Goal: Information Seeking & Learning: Learn about a topic

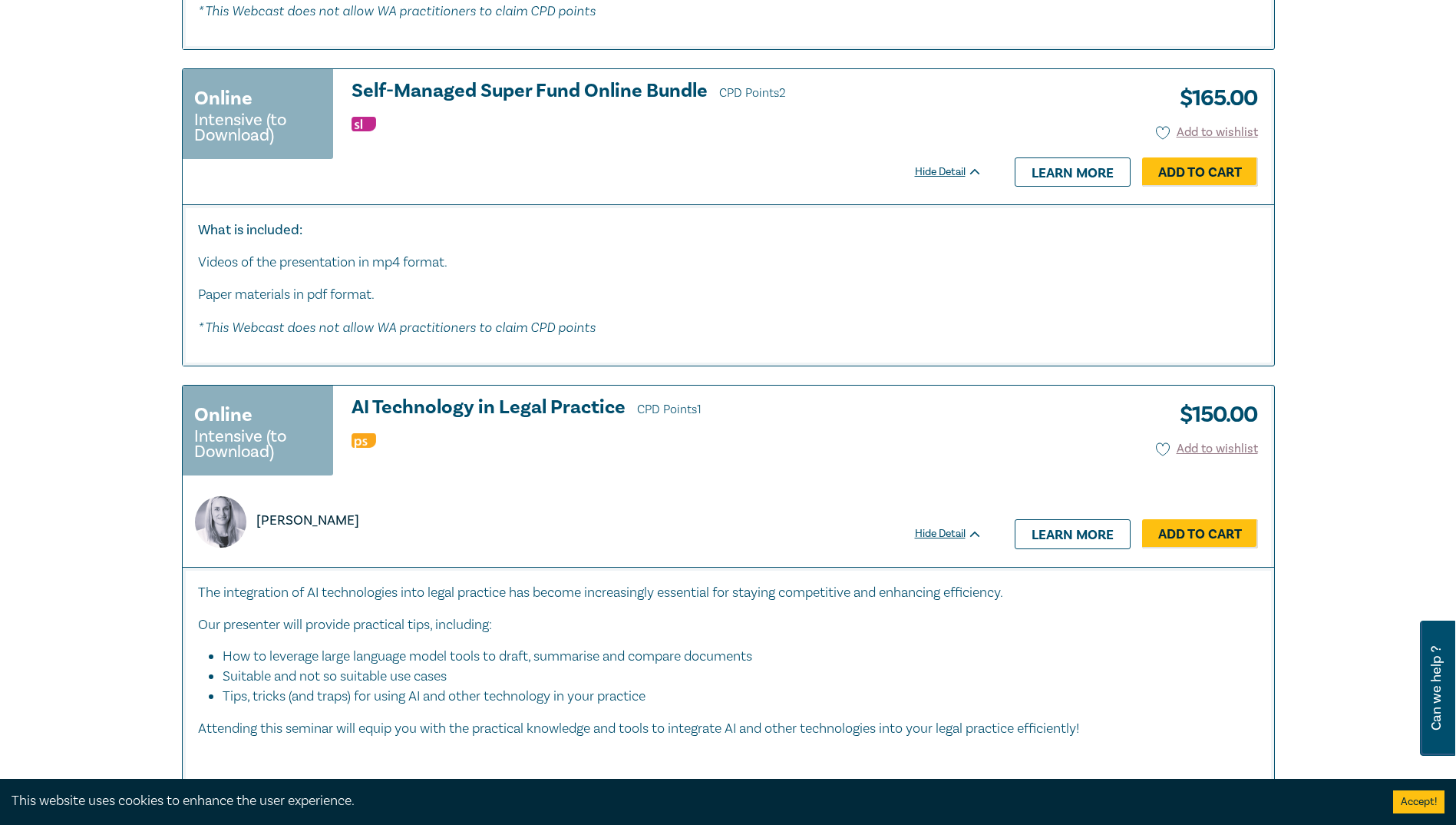
scroll to position [3071, 0]
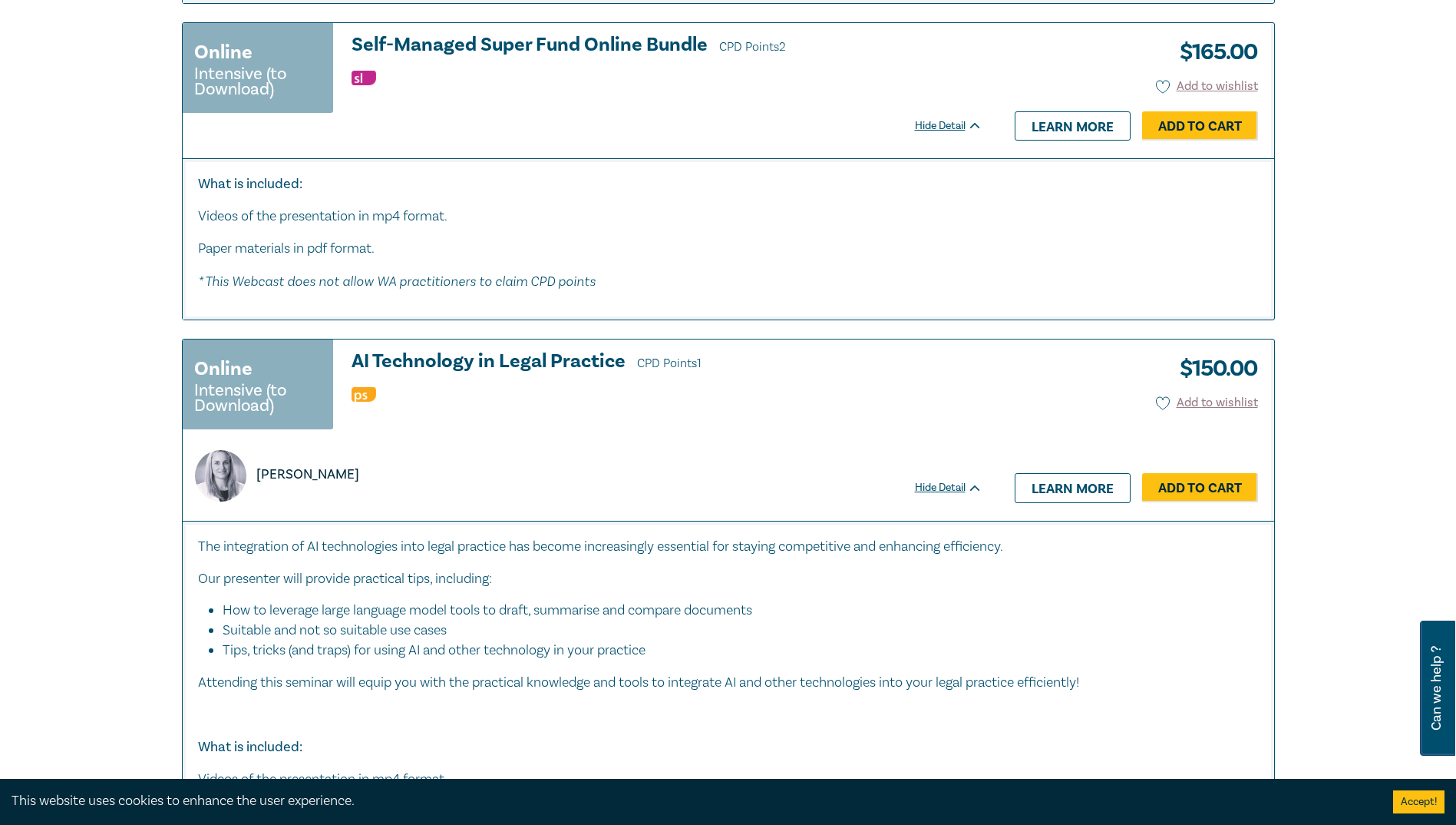
drag, startPoint x: 1044, startPoint y: 117, endPoint x: 36, endPoint y: 242, distance: 1015.7
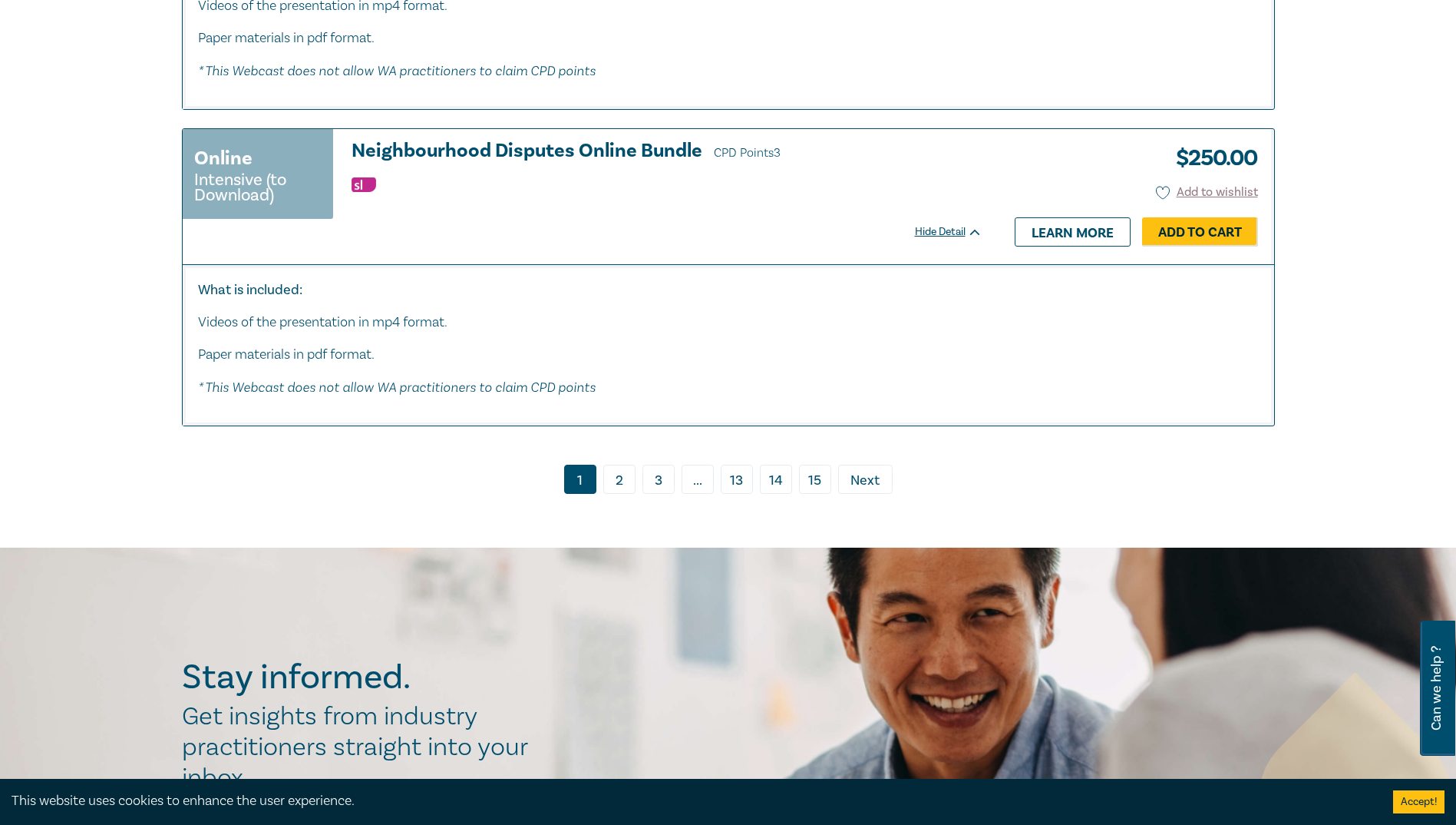
scroll to position [8217, 0]
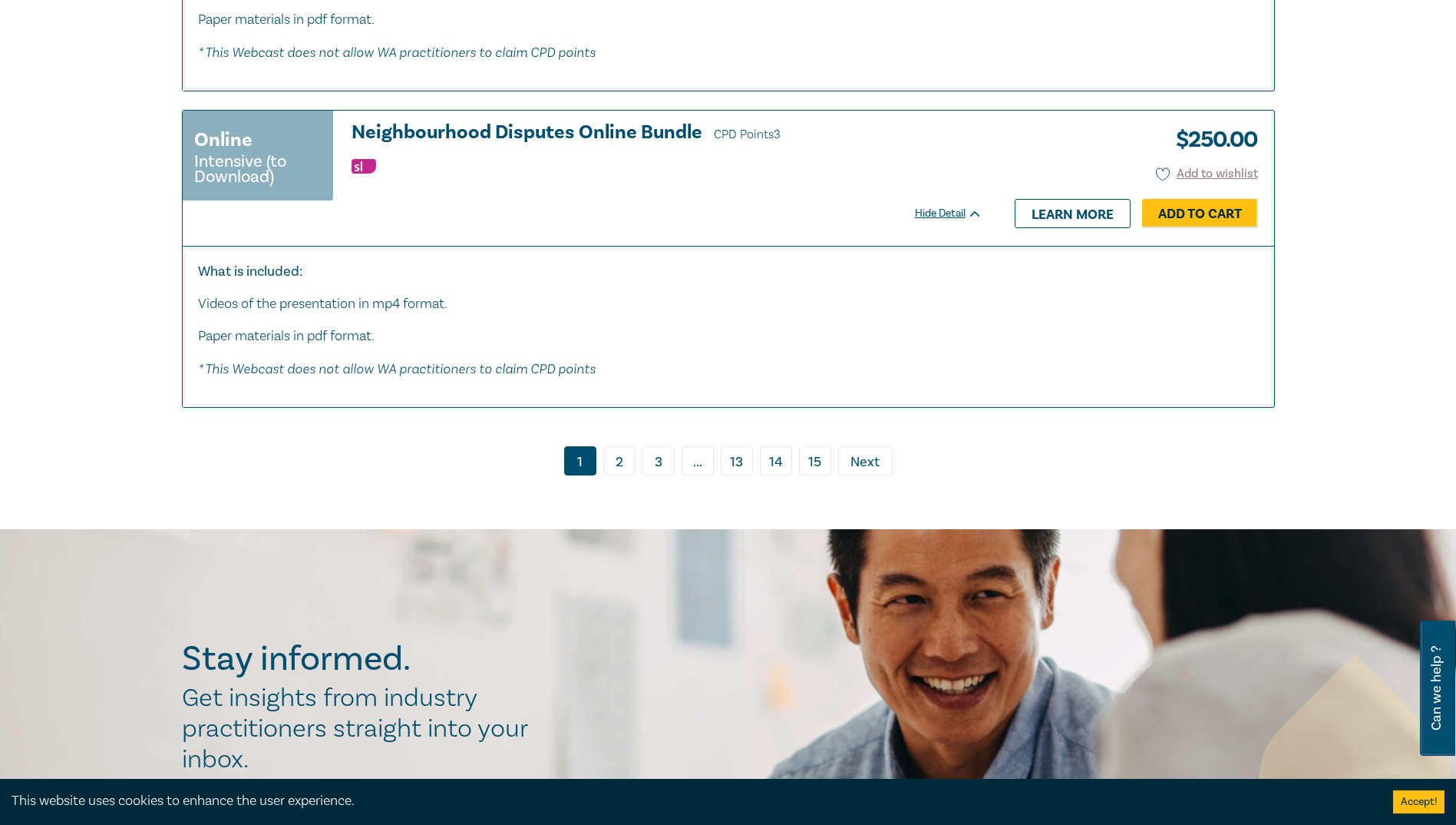
click at [608, 469] on link "2" at bounding box center [619, 460] width 33 height 29
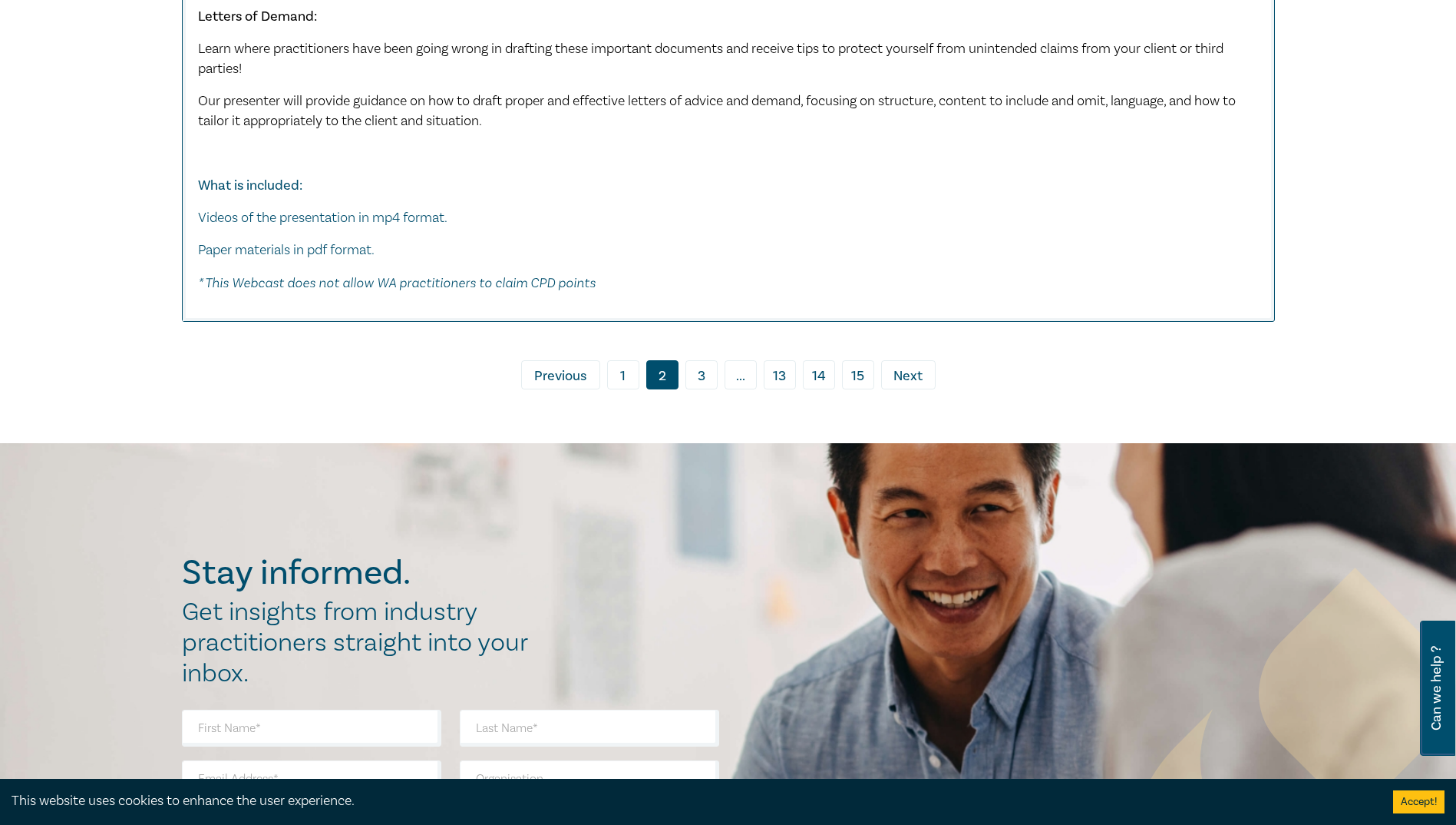
scroll to position [7448, 0]
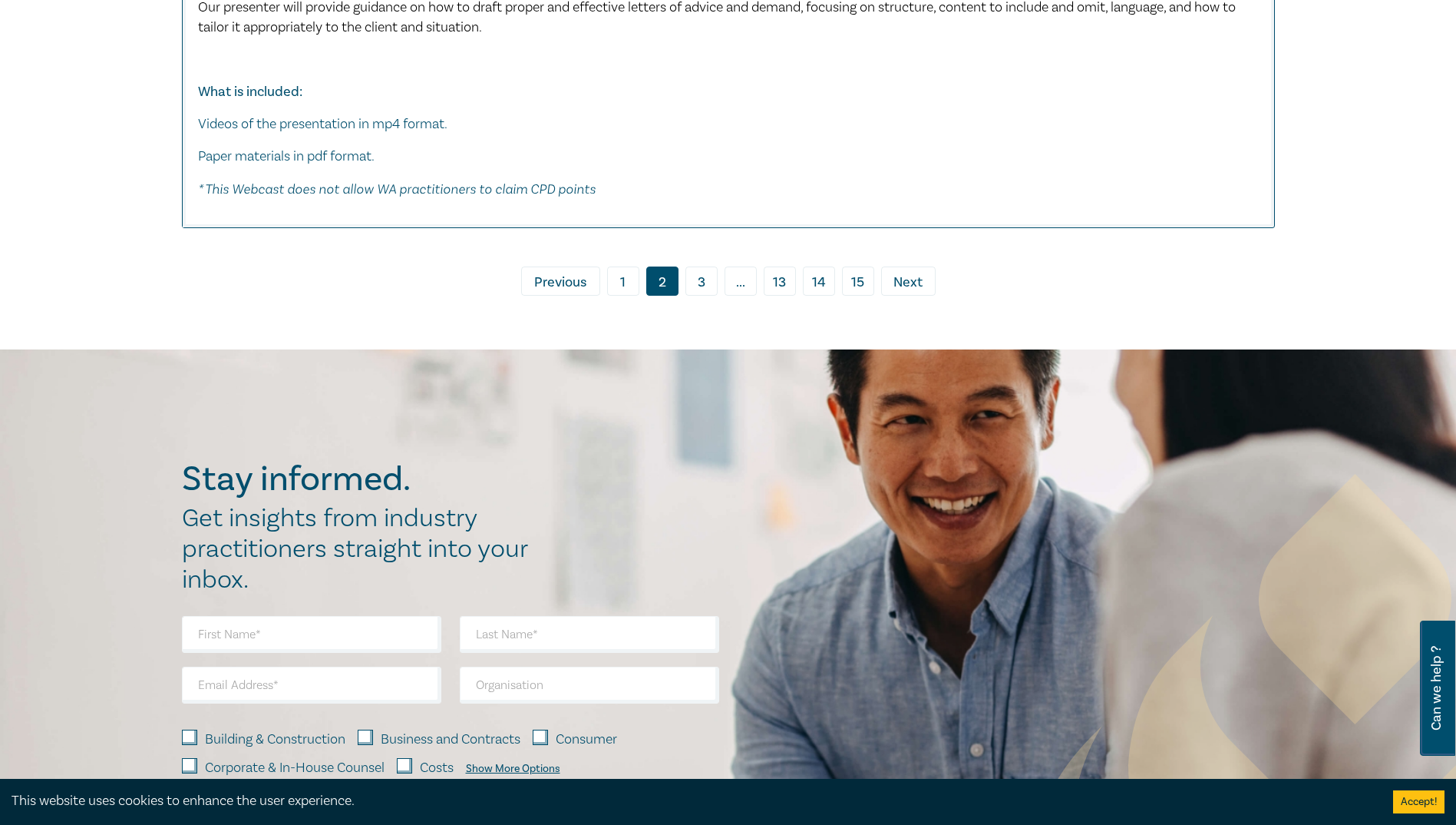
click at [691, 266] on link "3" at bounding box center [701, 281] width 33 height 29
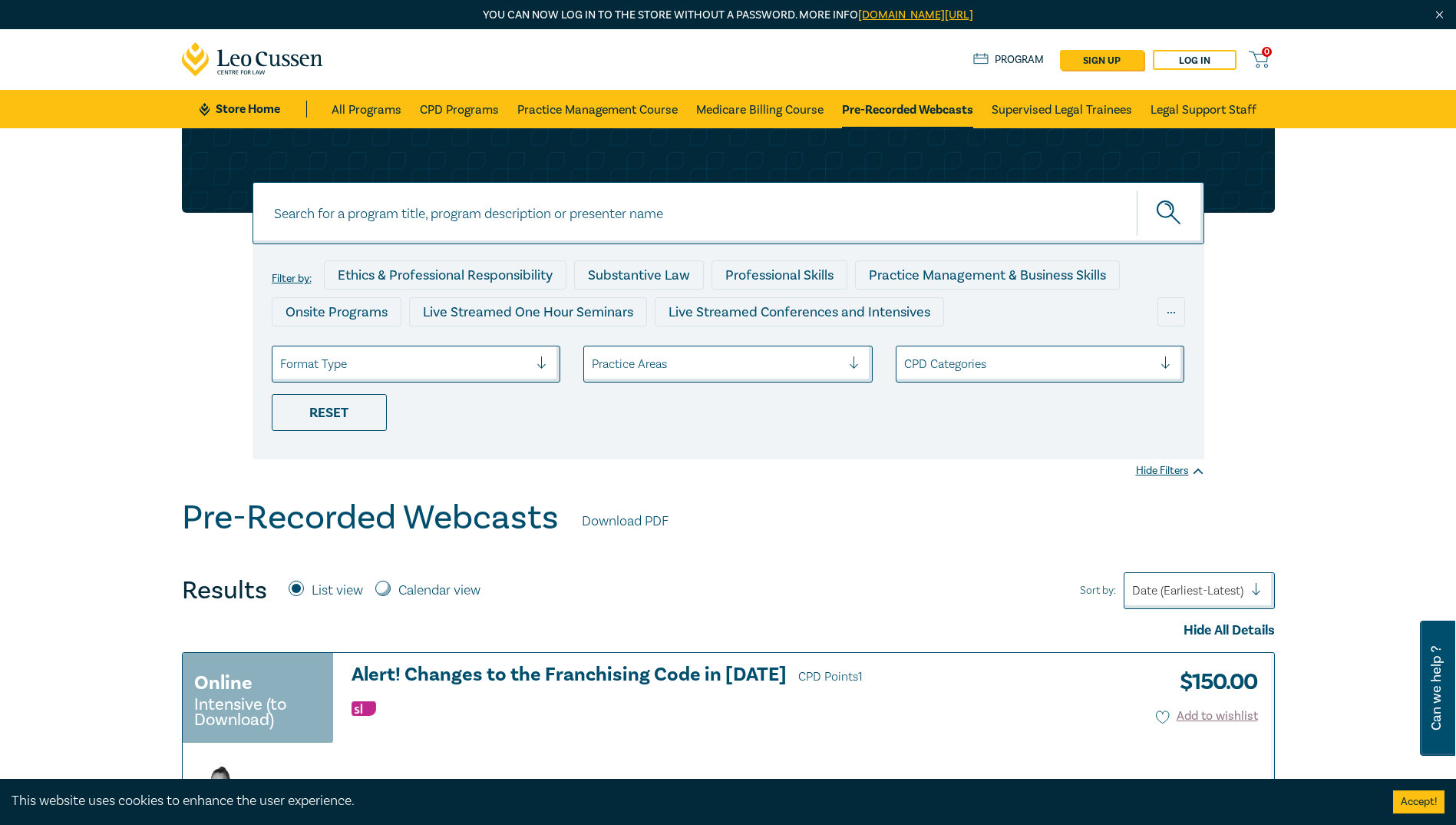
click at [754, 365] on div at bounding box center [716, 364] width 250 height 20
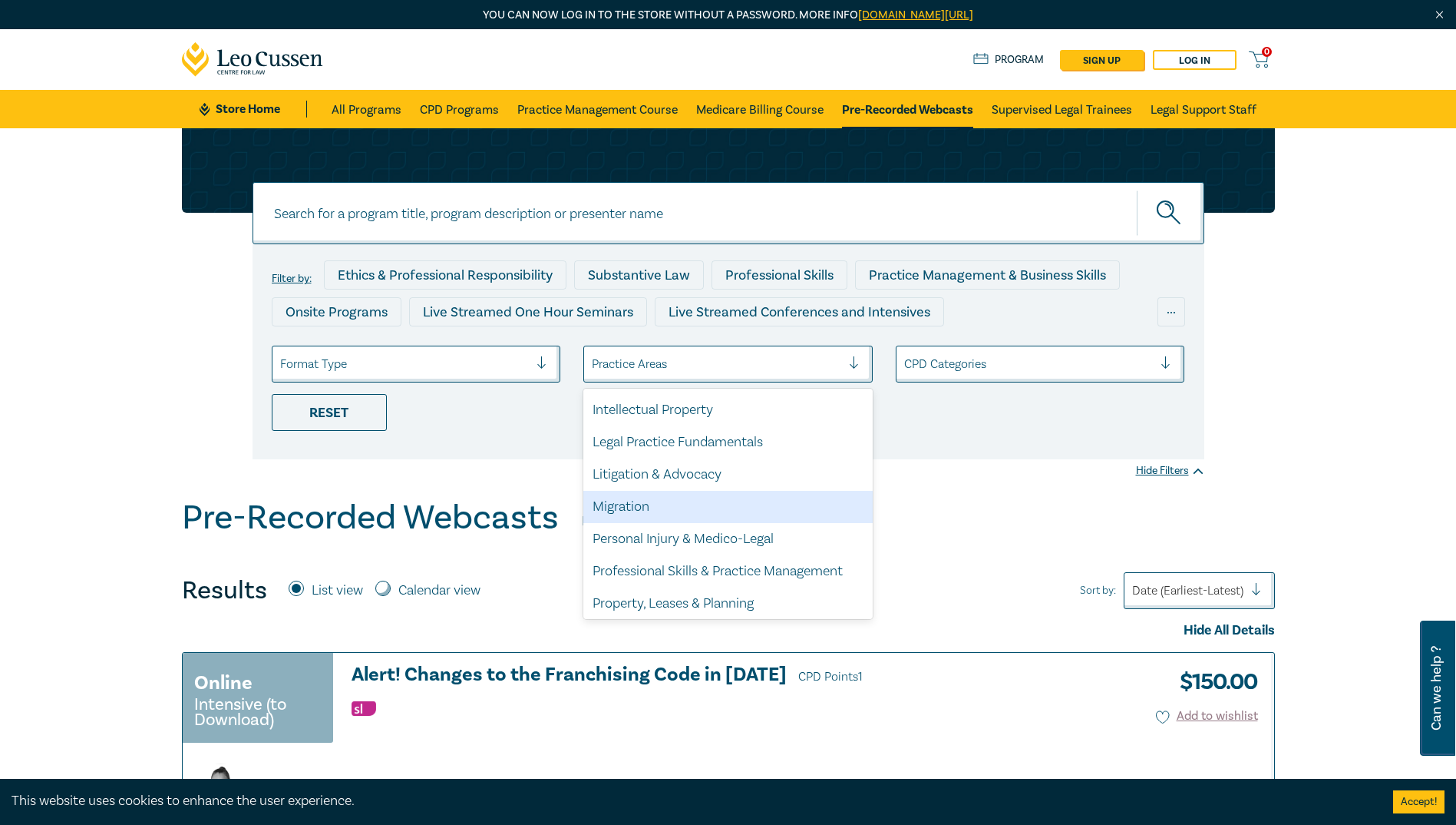
scroll to position [452, 0]
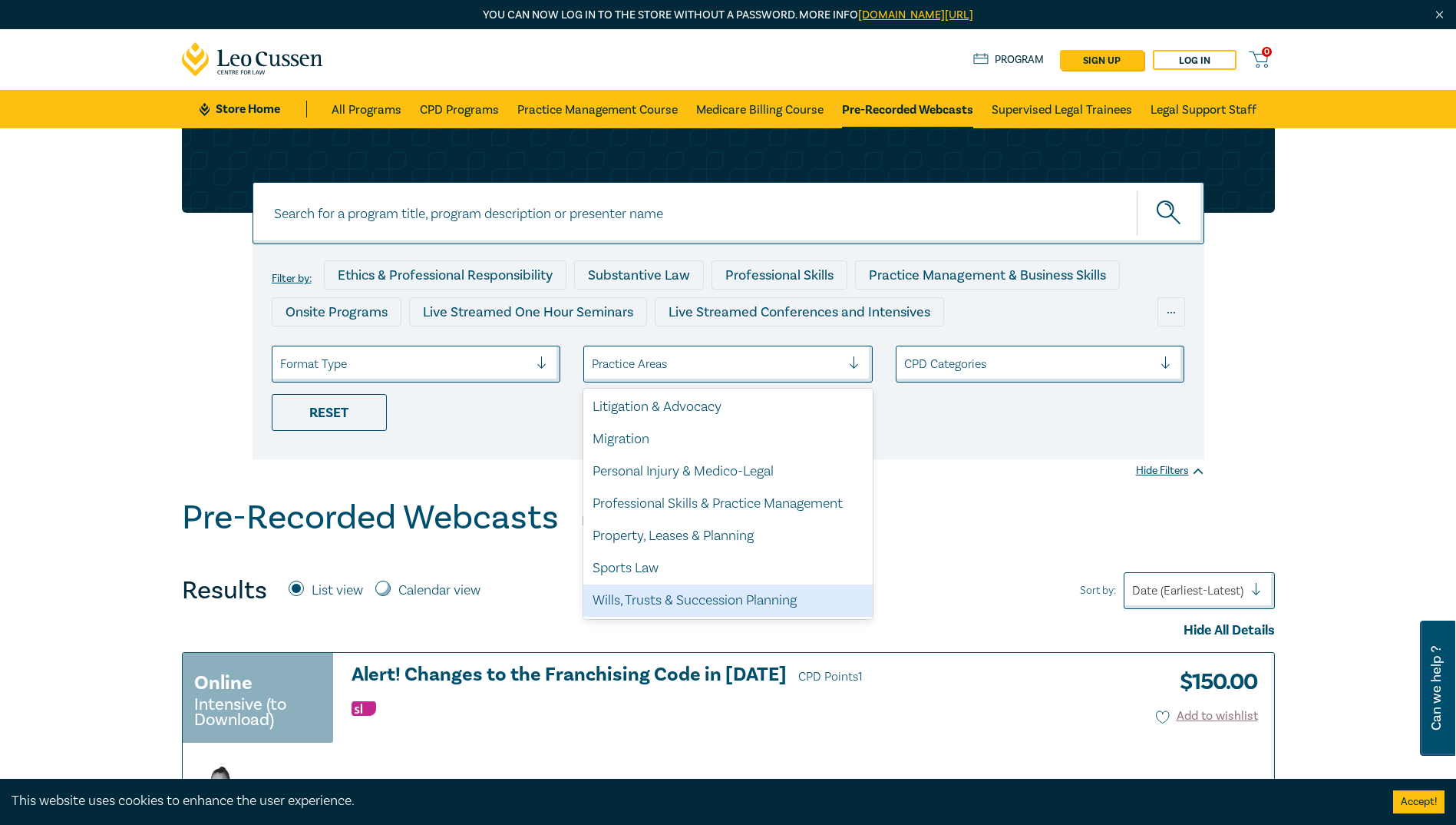
click at [699, 479] on div "Wills, Trusts & Succession Planning" at bounding box center [728, 600] width 290 height 33
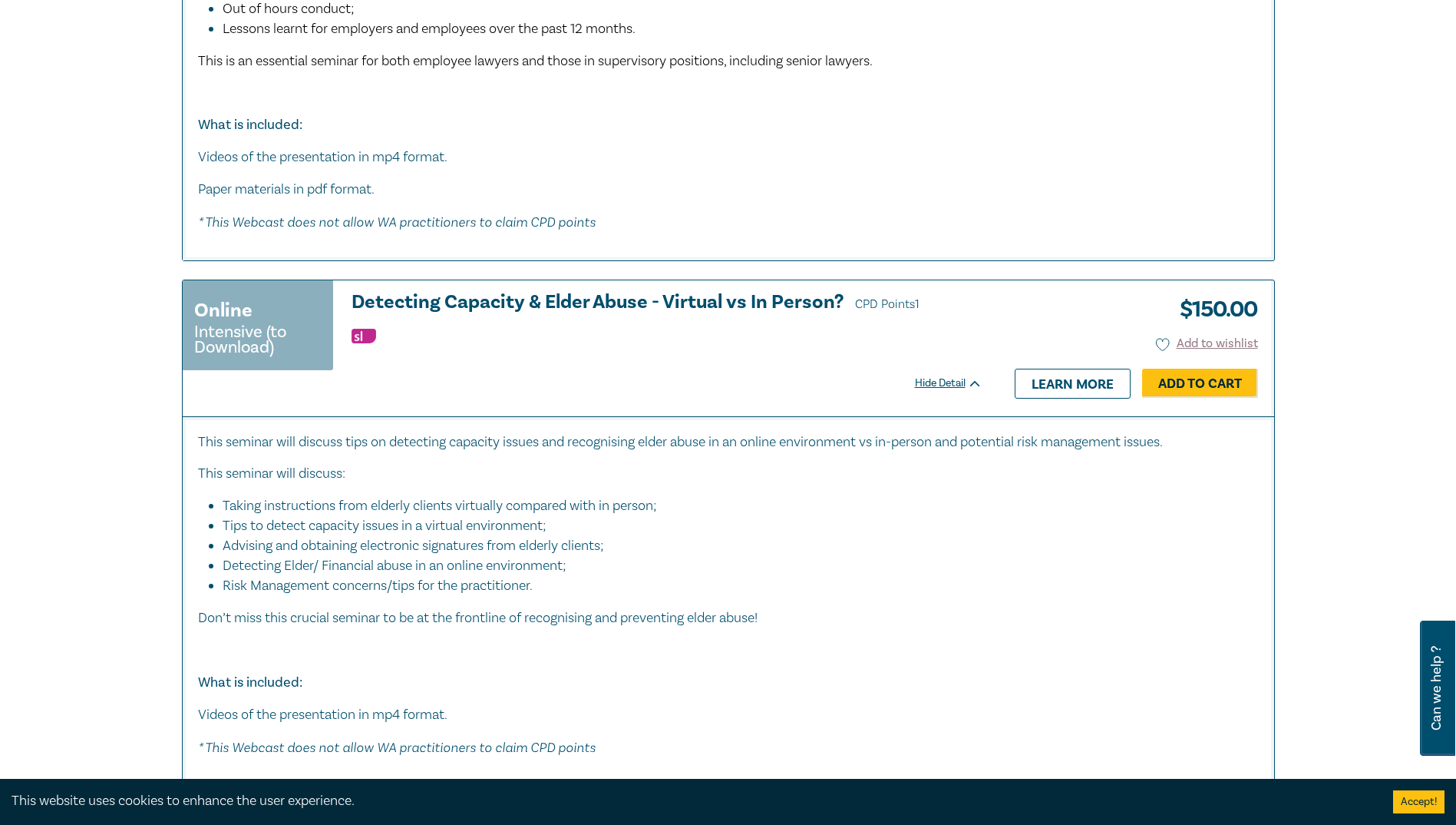
scroll to position [8293, 0]
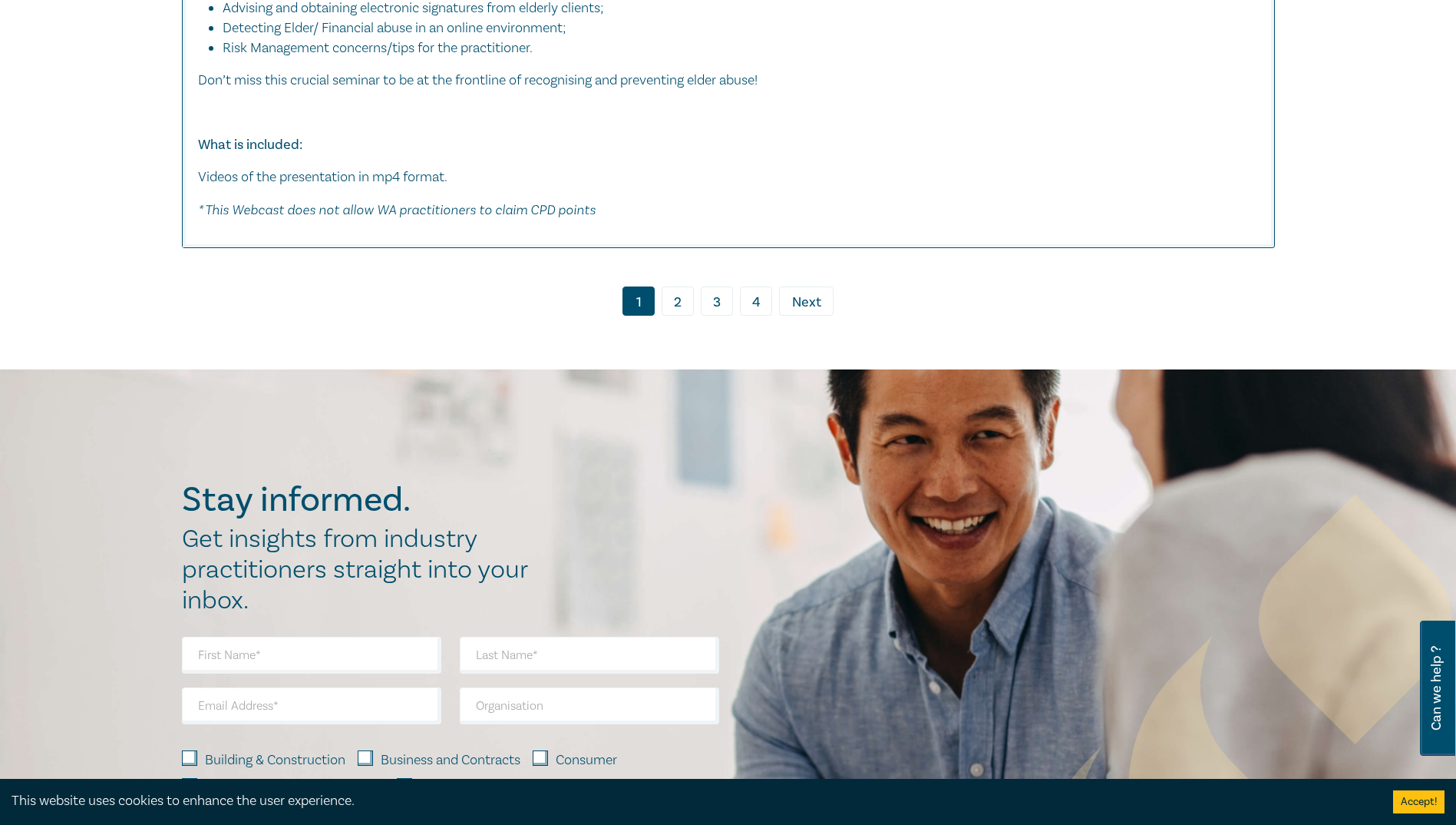
click at [675, 316] on link "2" at bounding box center [678, 301] width 33 height 29
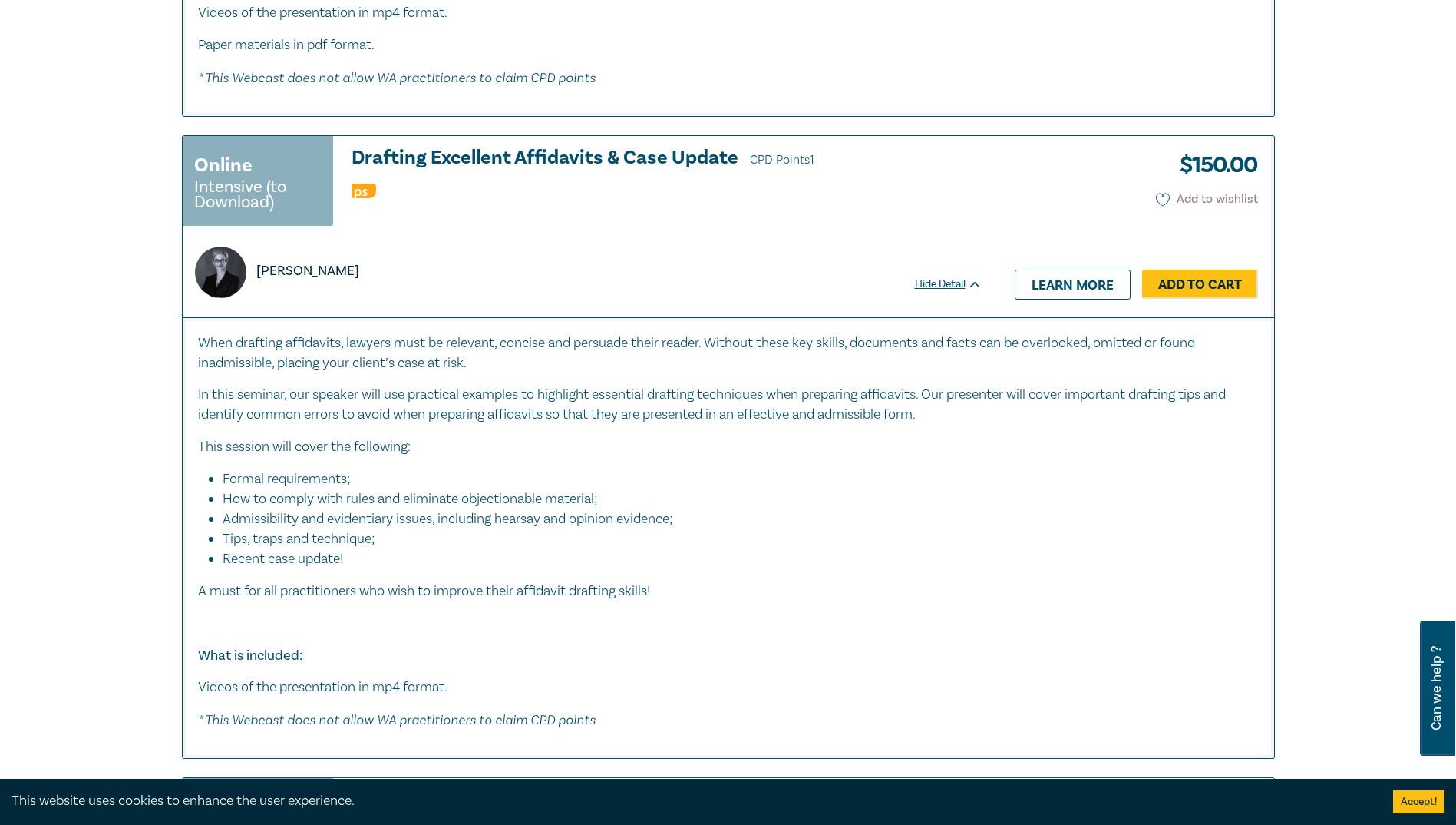
scroll to position [3455, 0]
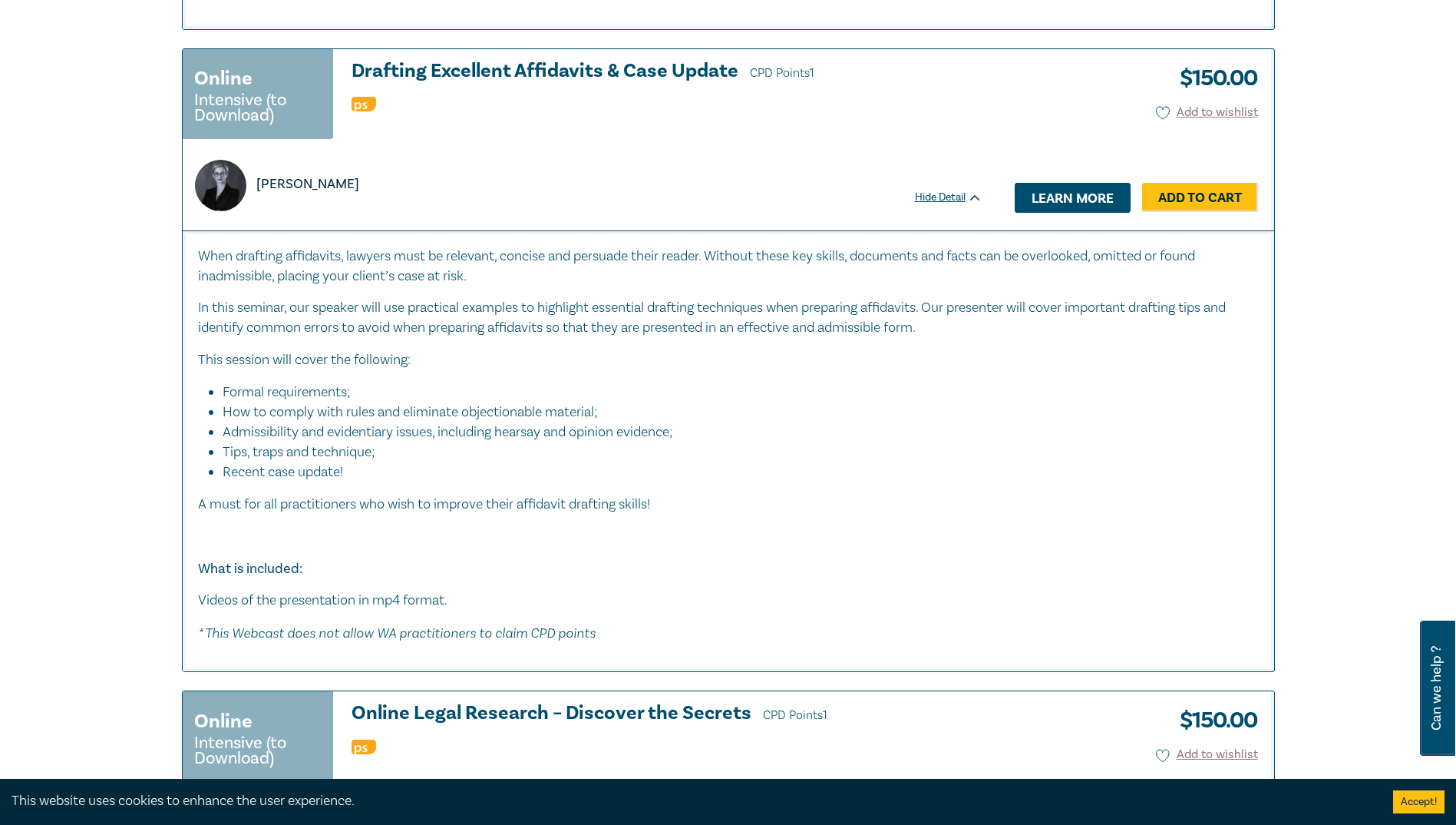
click at [754, 190] on link "Learn more" at bounding box center [1073, 197] width 116 height 29
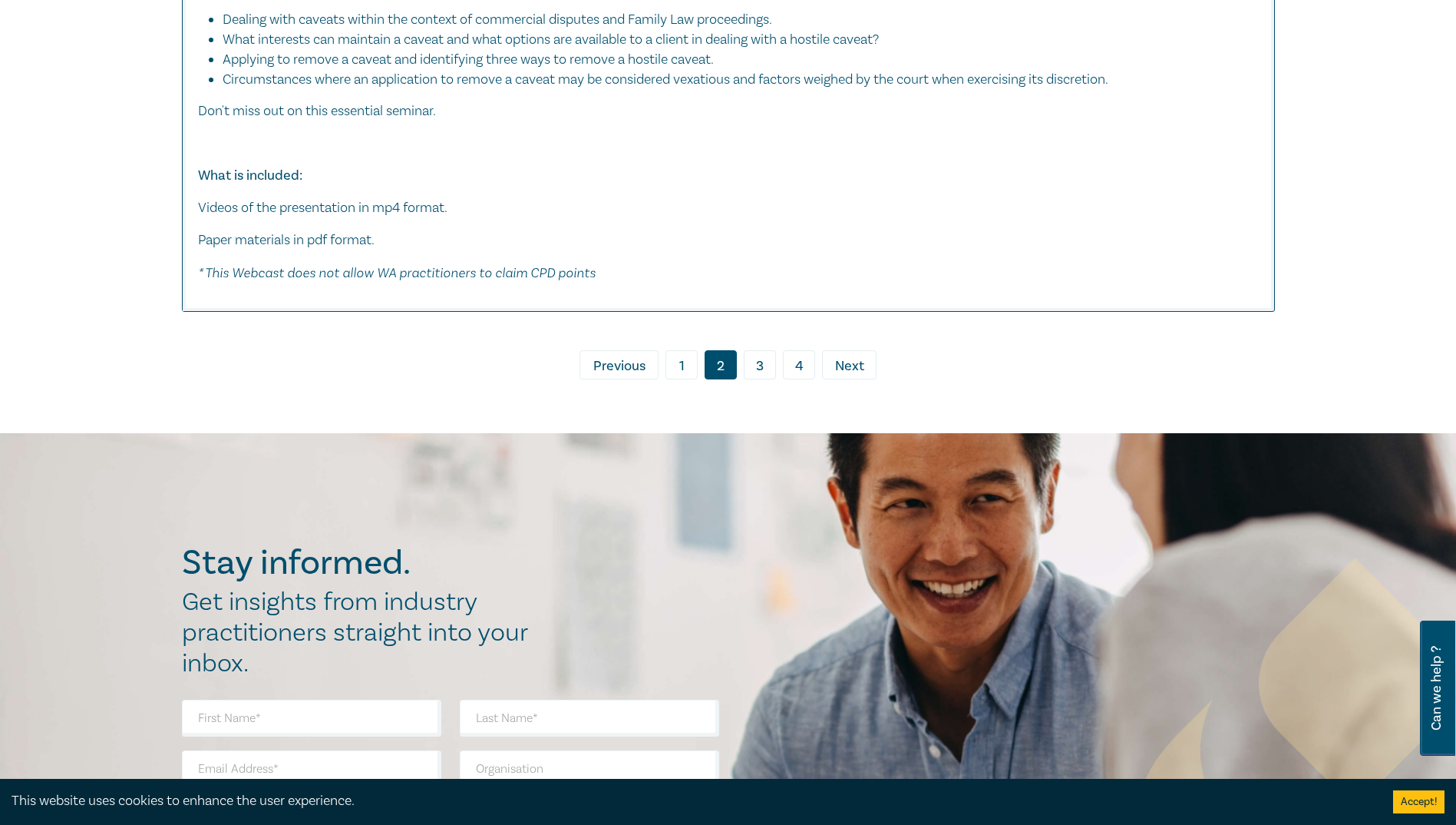
scroll to position [8614, 0]
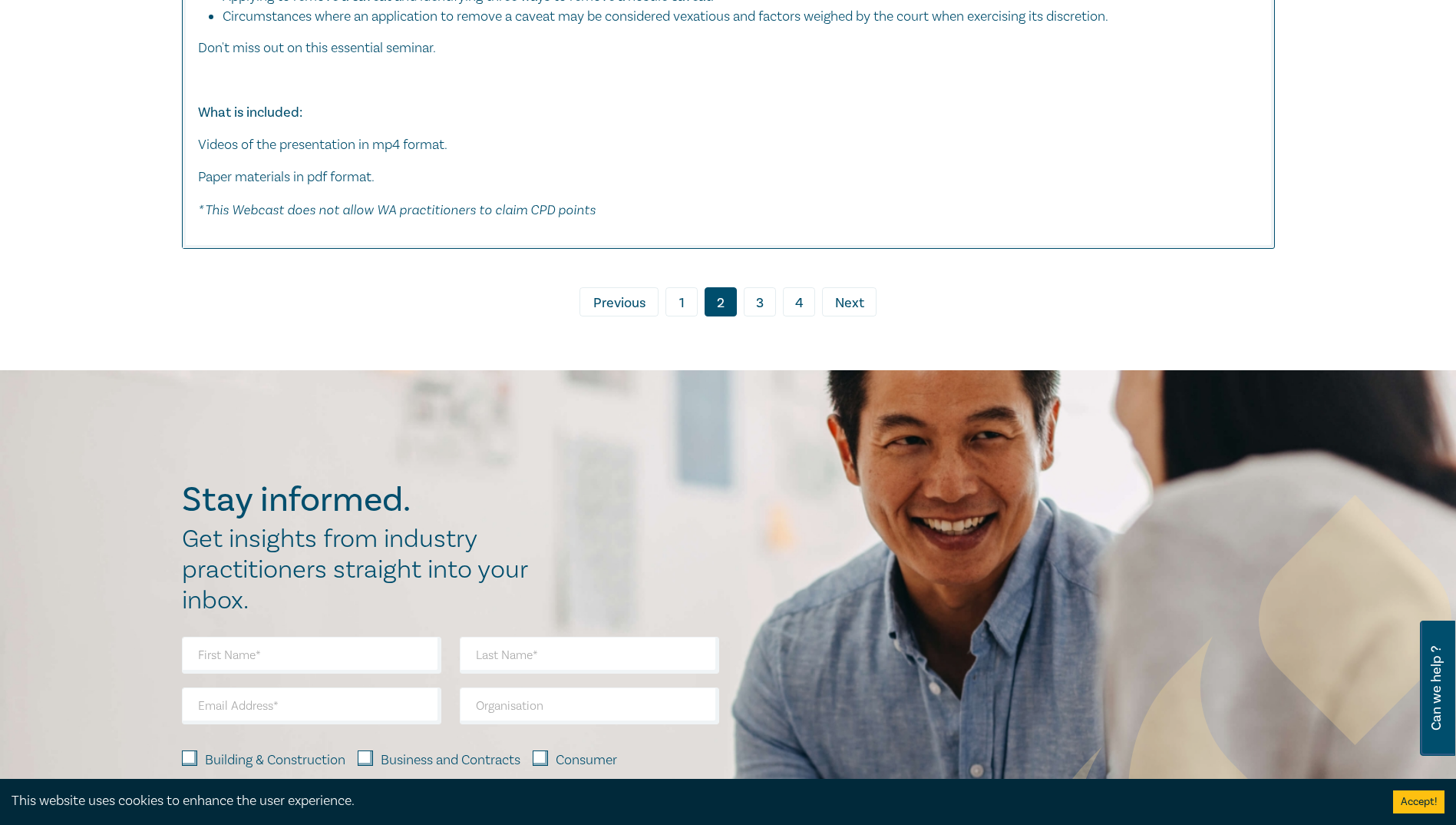
click at [754, 295] on link "3" at bounding box center [760, 301] width 33 height 29
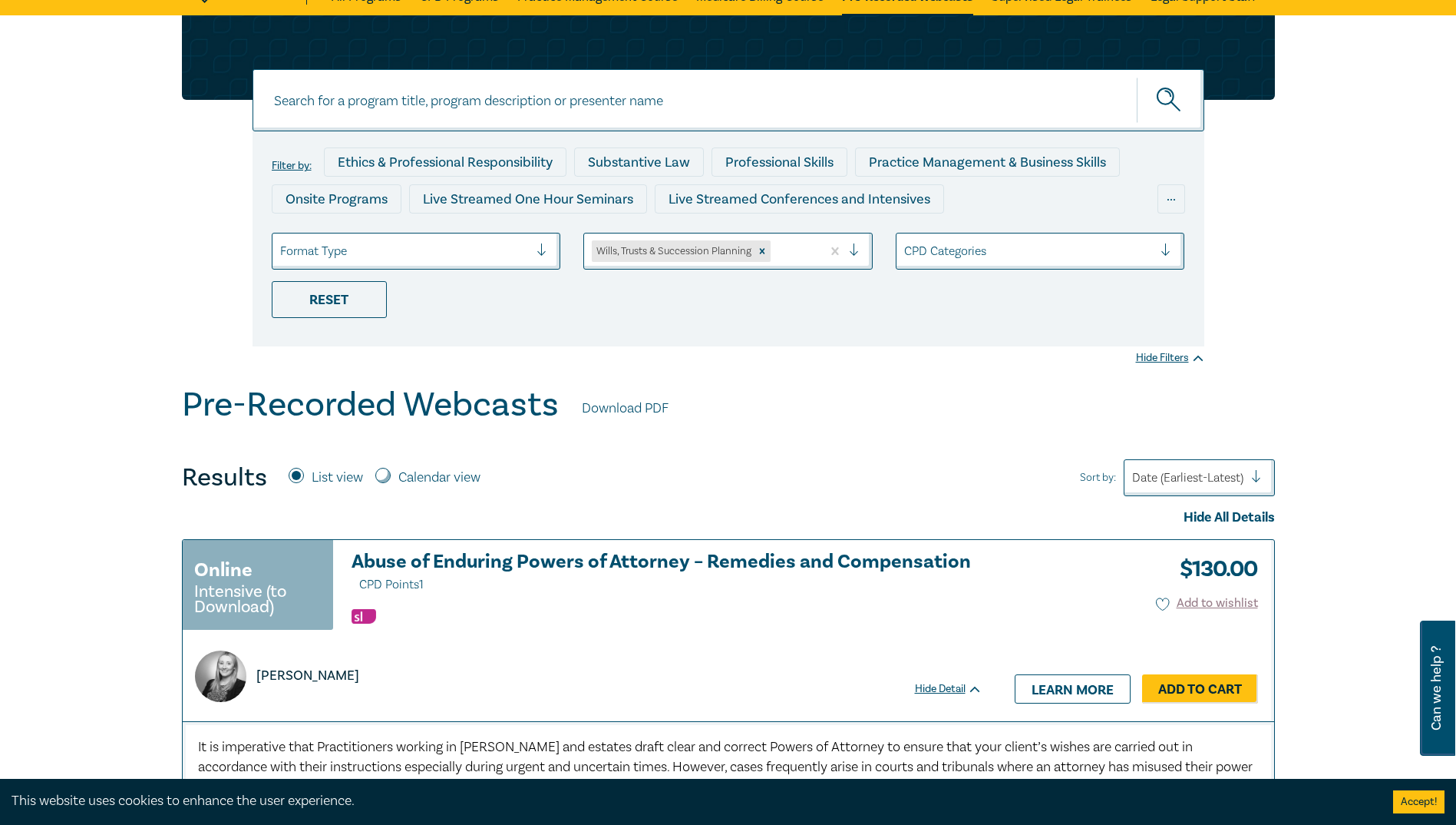
scroll to position [77, 0]
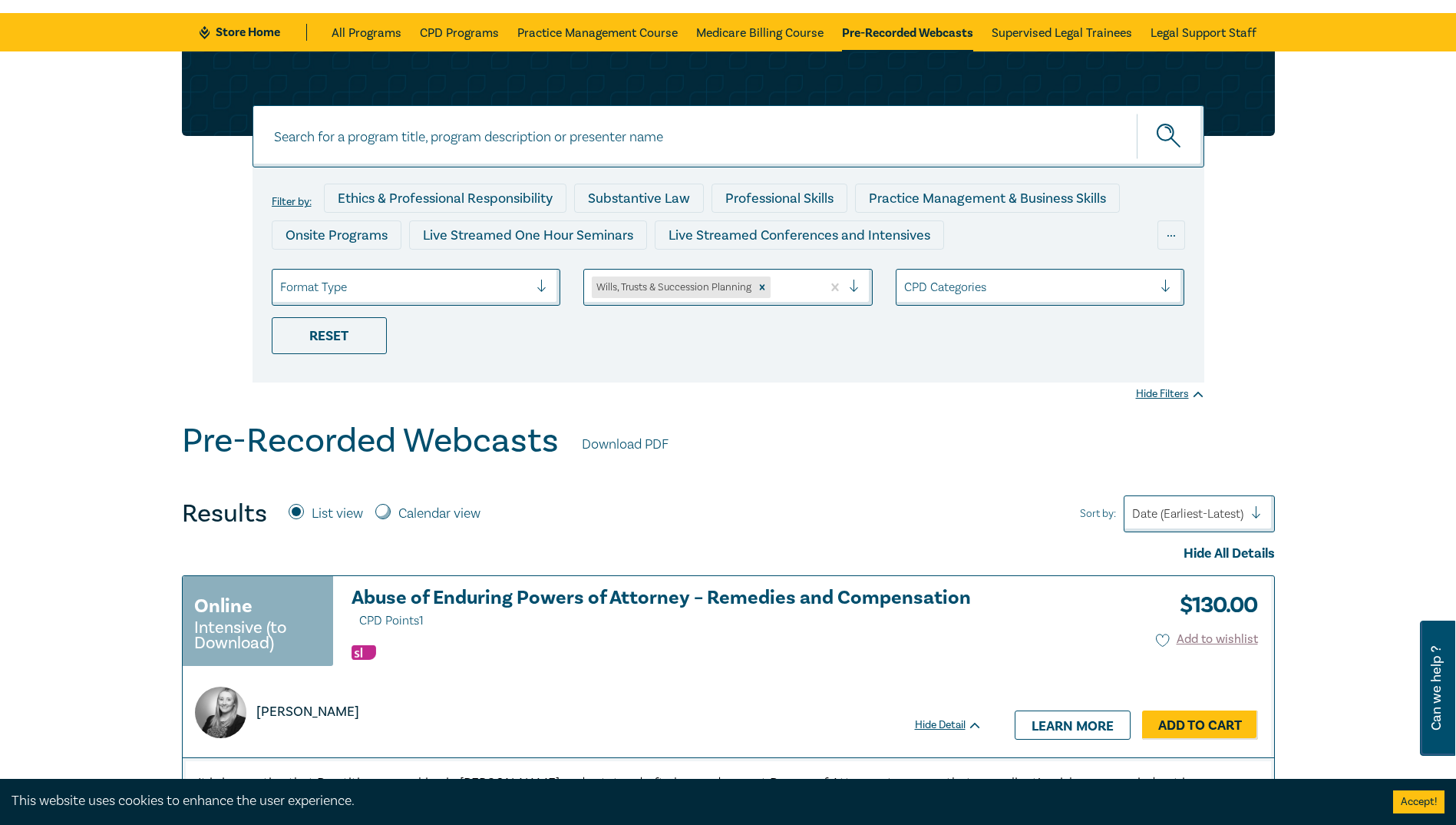
click at [754, 286] on div at bounding box center [794, 287] width 40 height 20
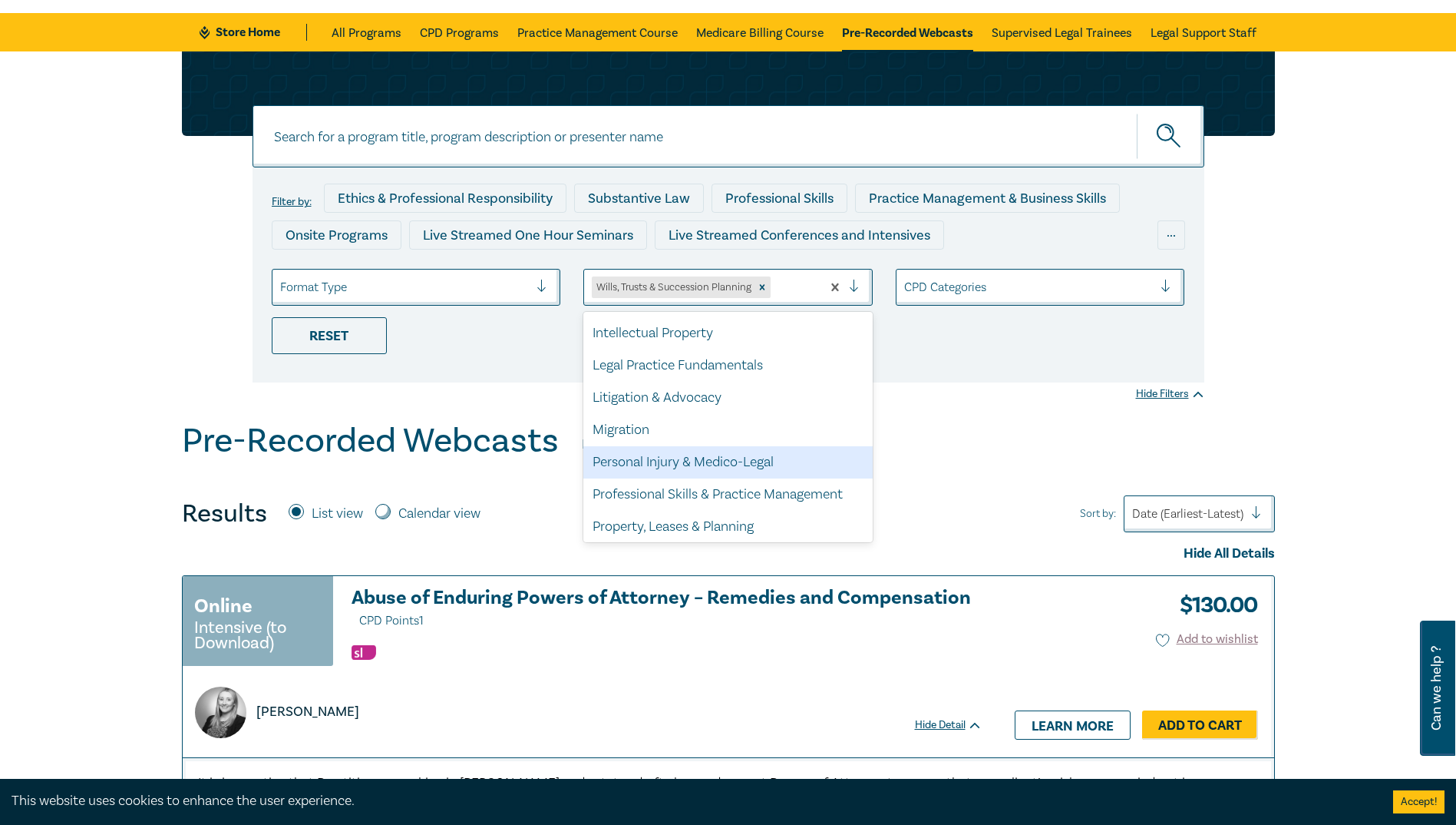
scroll to position [419, 0]
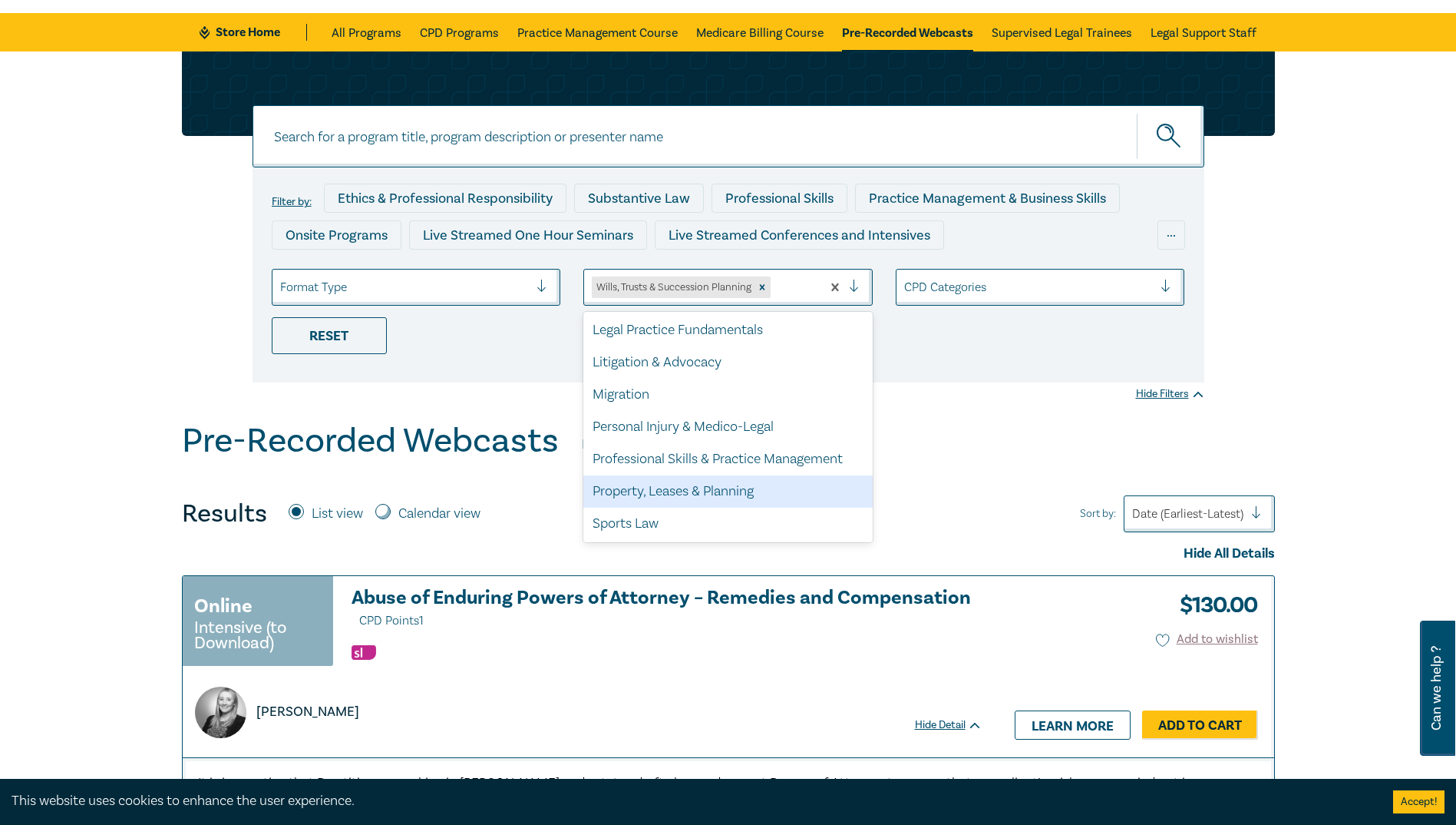
click at [671, 479] on div "Property, Leases & Planning" at bounding box center [728, 491] width 290 height 33
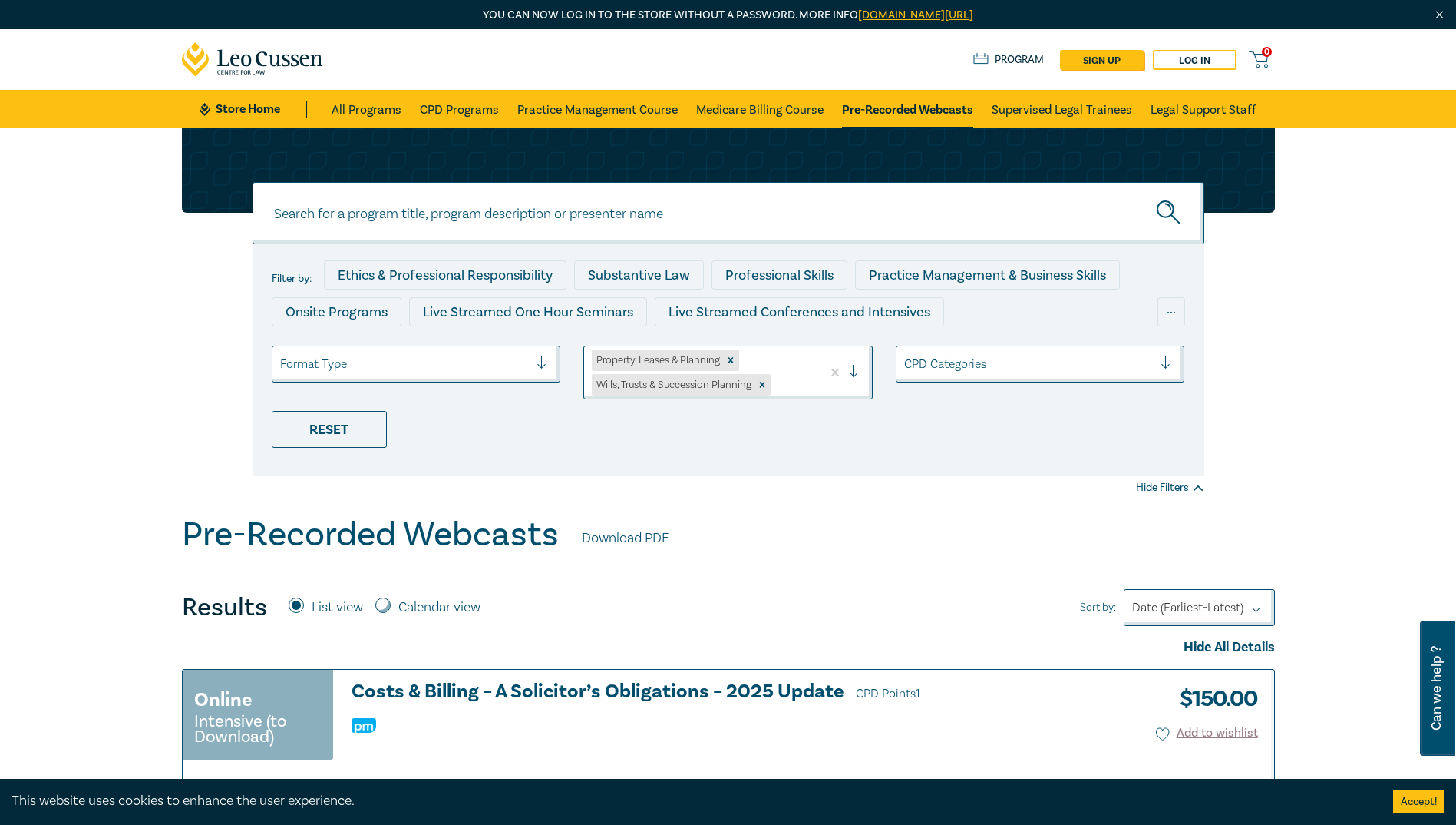
click at [754, 381] on div at bounding box center [794, 385] width 40 height 20
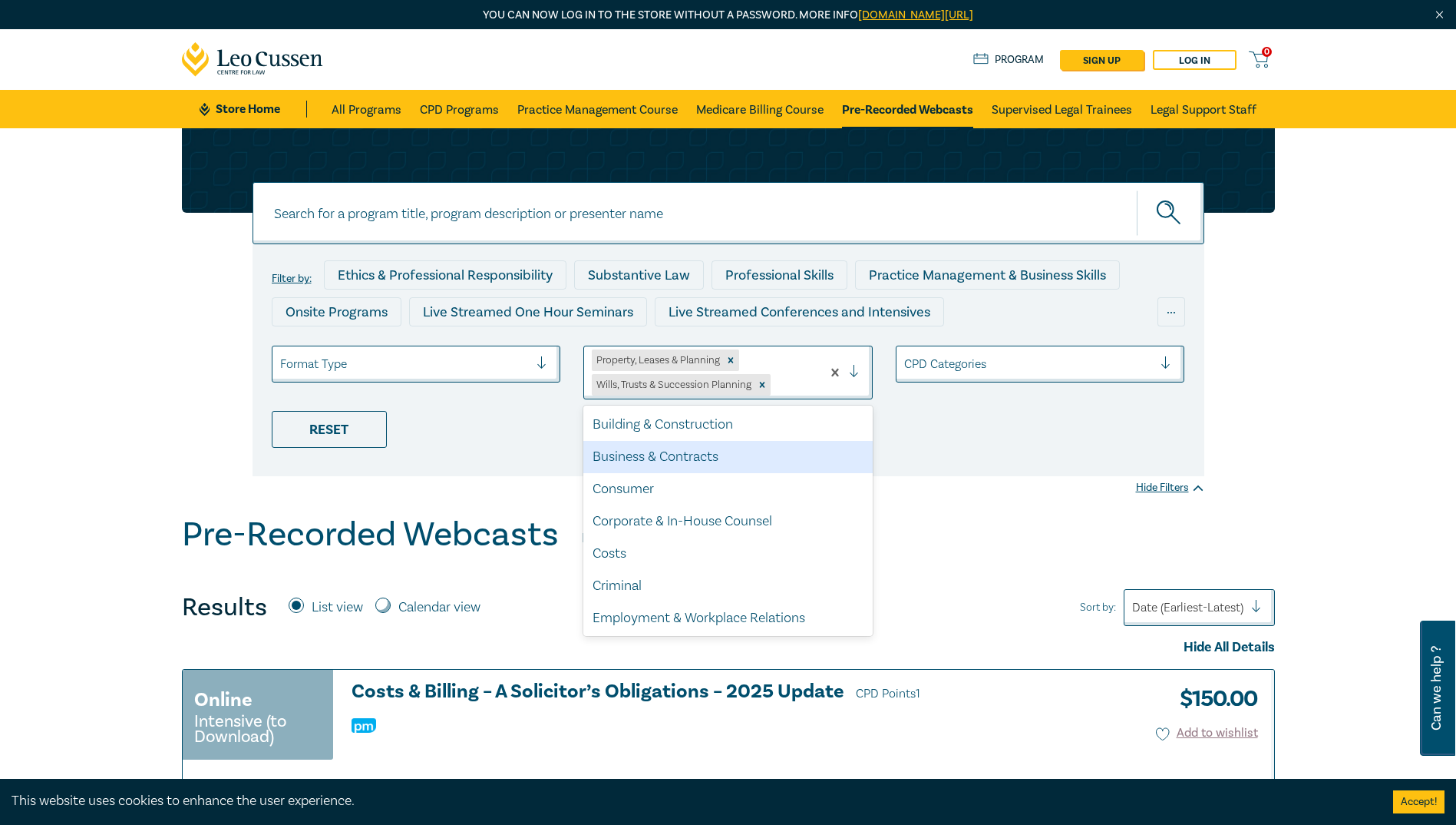
click at [692, 458] on div "Business & Contracts" at bounding box center [728, 457] width 290 height 33
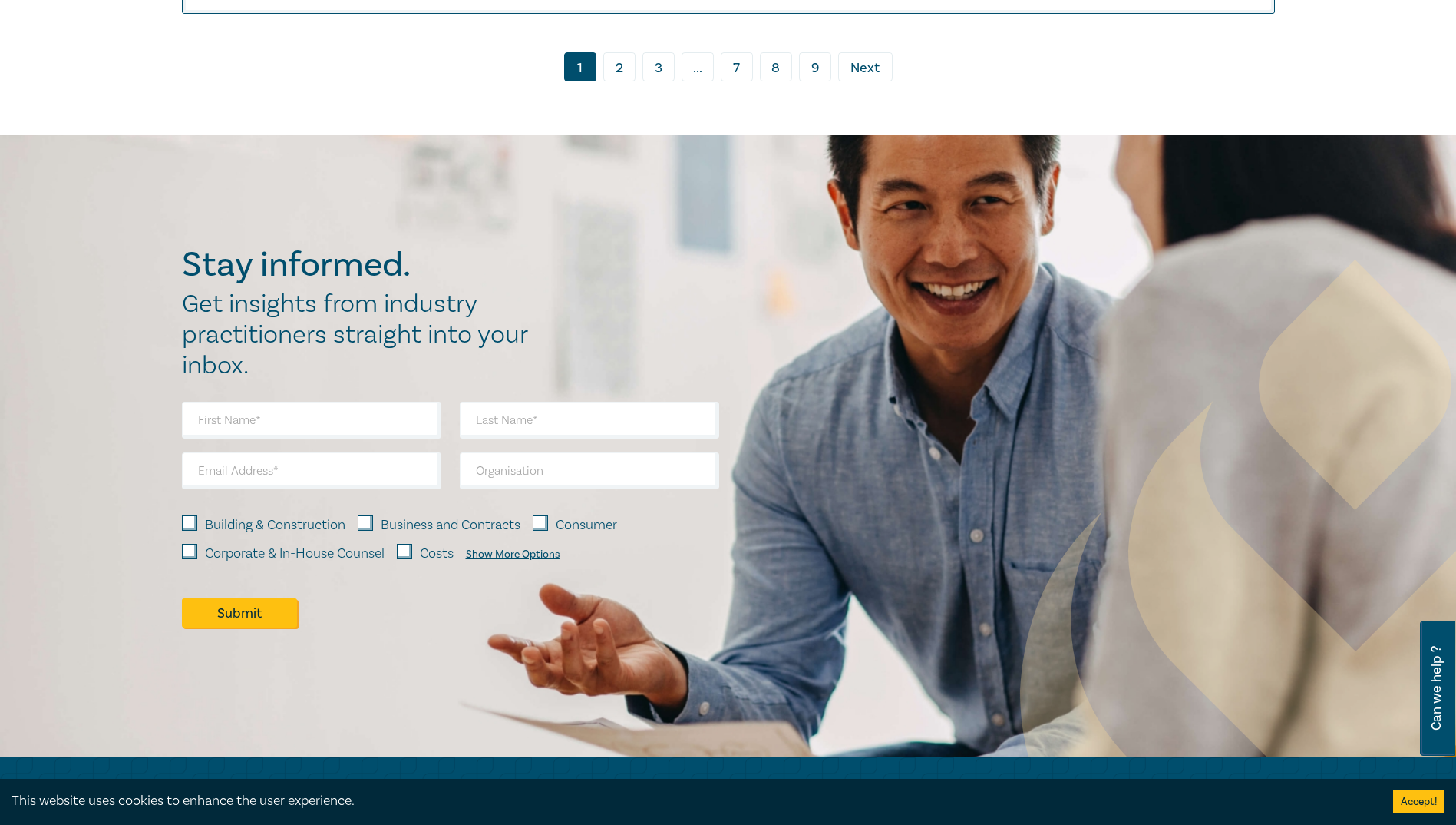
scroll to position [8705, 0]
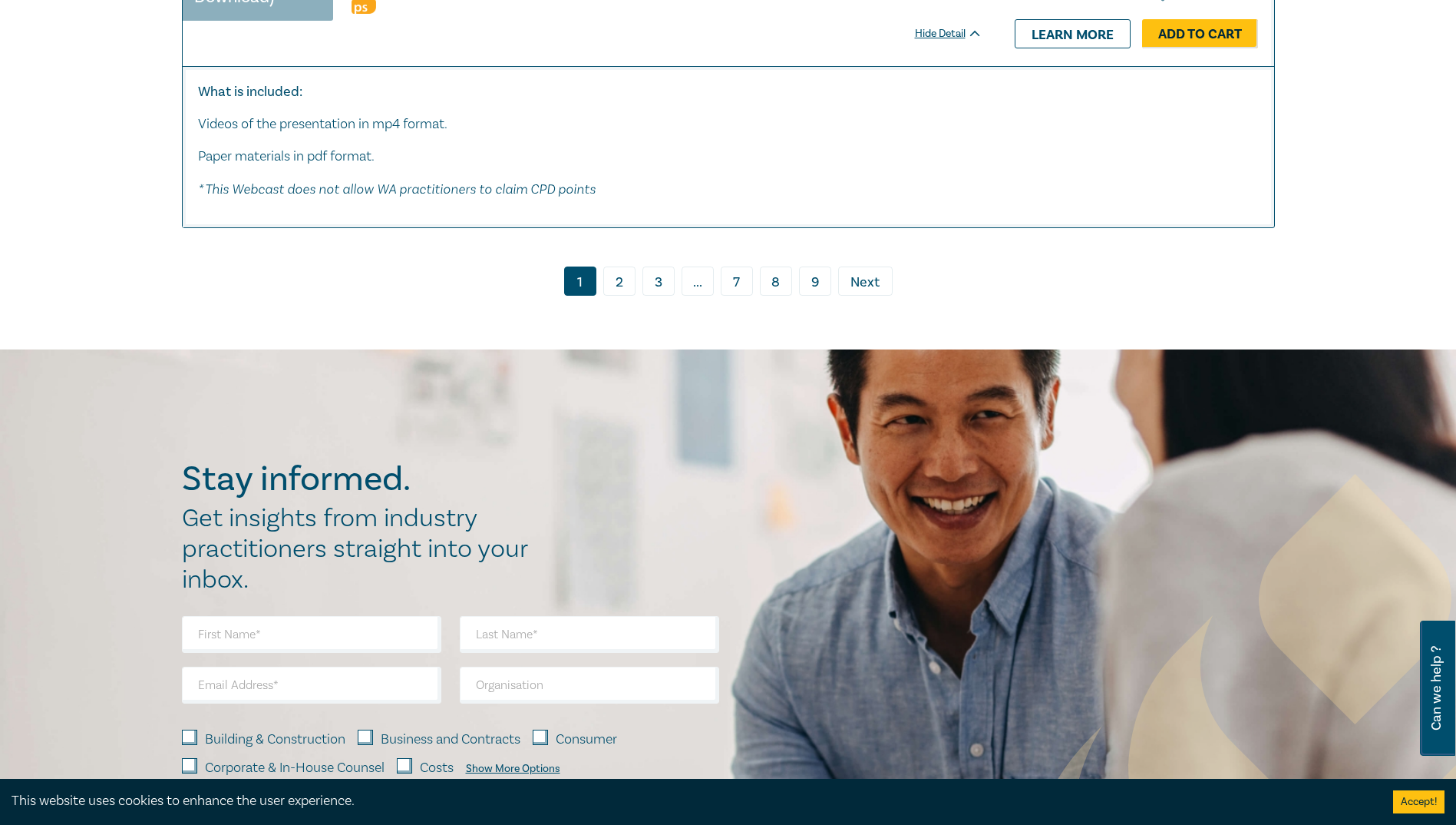
click at [754, 285] on link "9" at bounding box center [815, 281] width 33 height 29
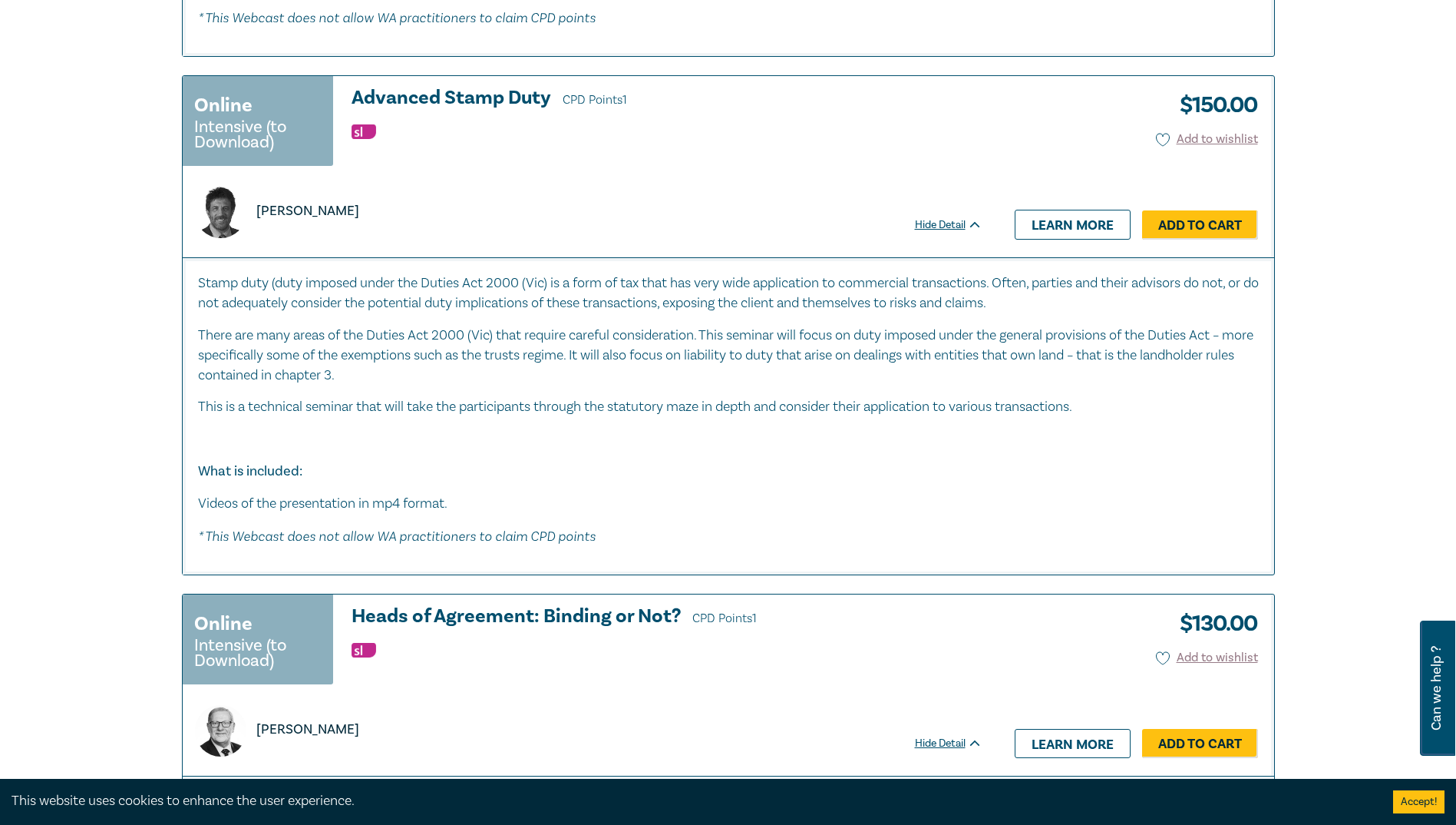
scroll to position [5068, 0]
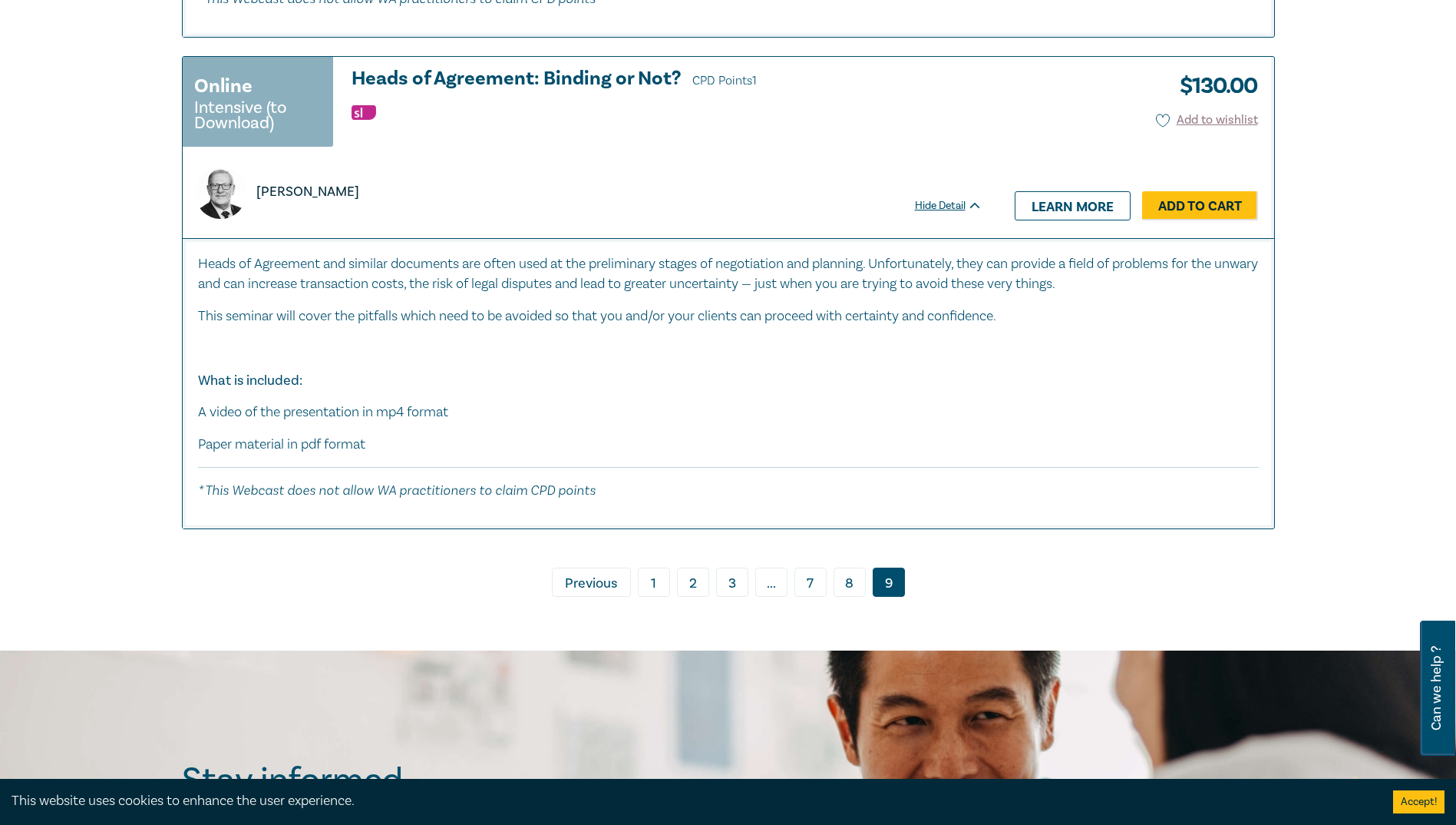
click at [754, 479] on link "8" at bounding box center [850, 582] width 33 height 29
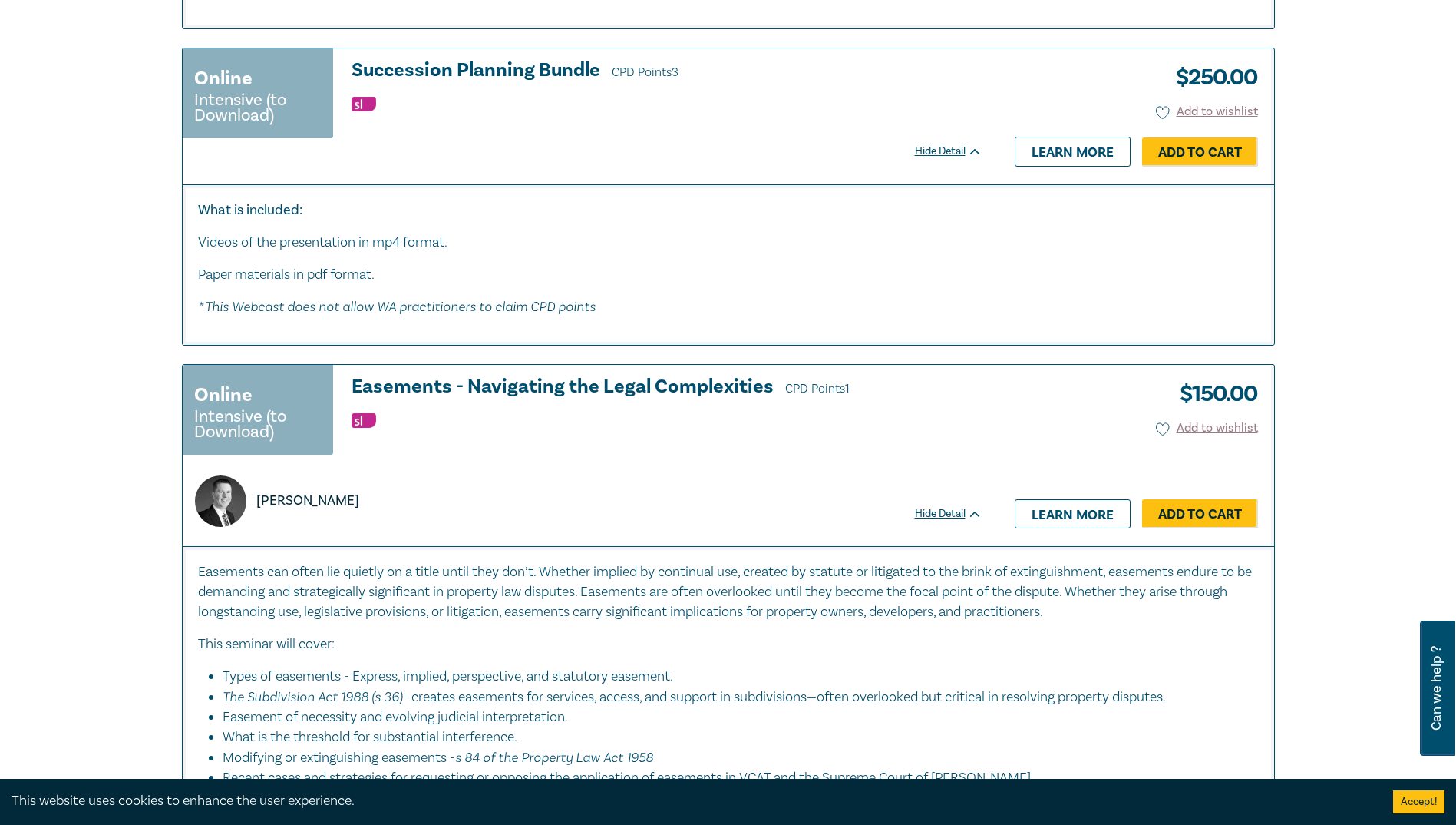
scroll to position [3686, 0]
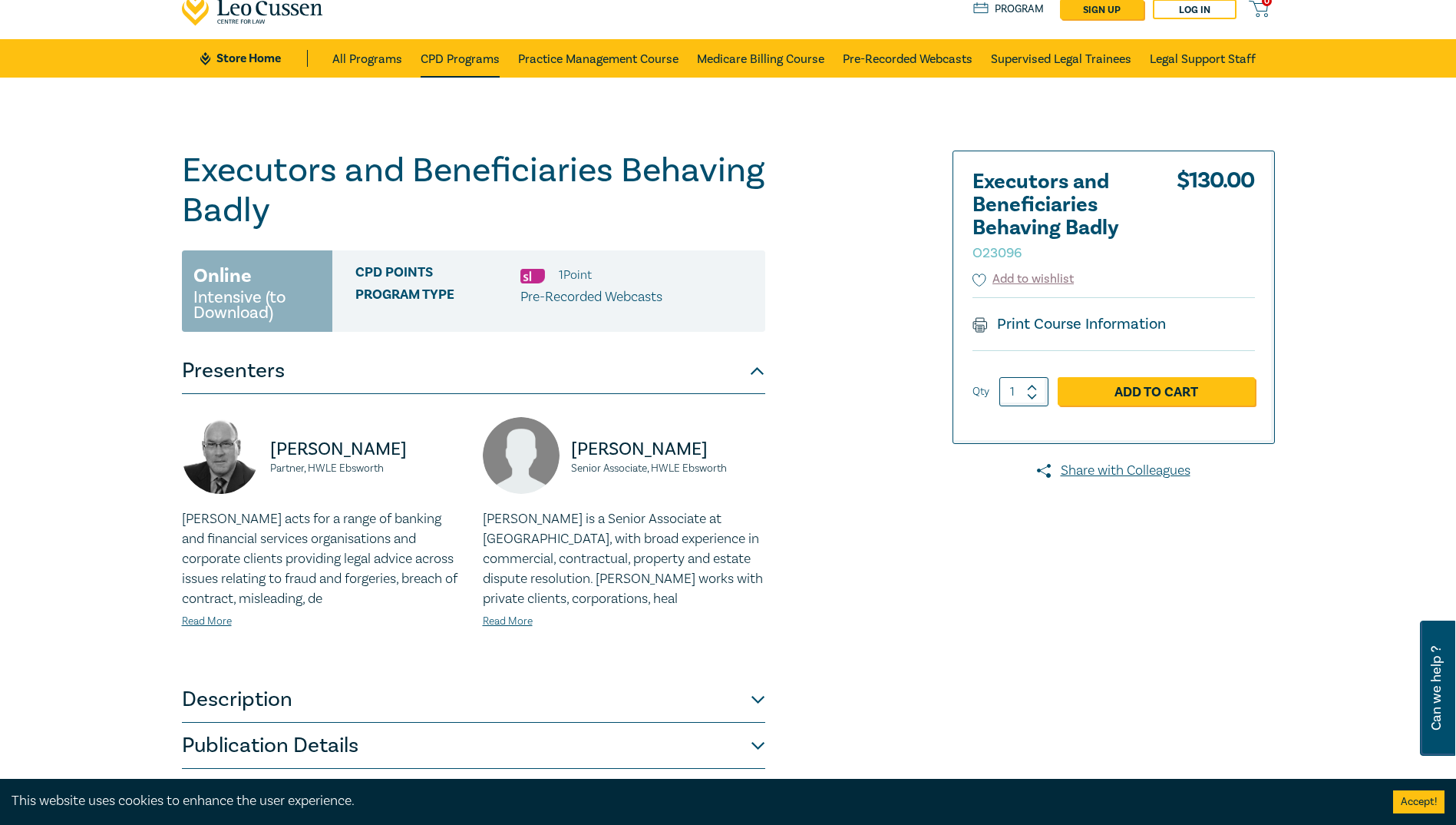
scroll to position [77, 0]
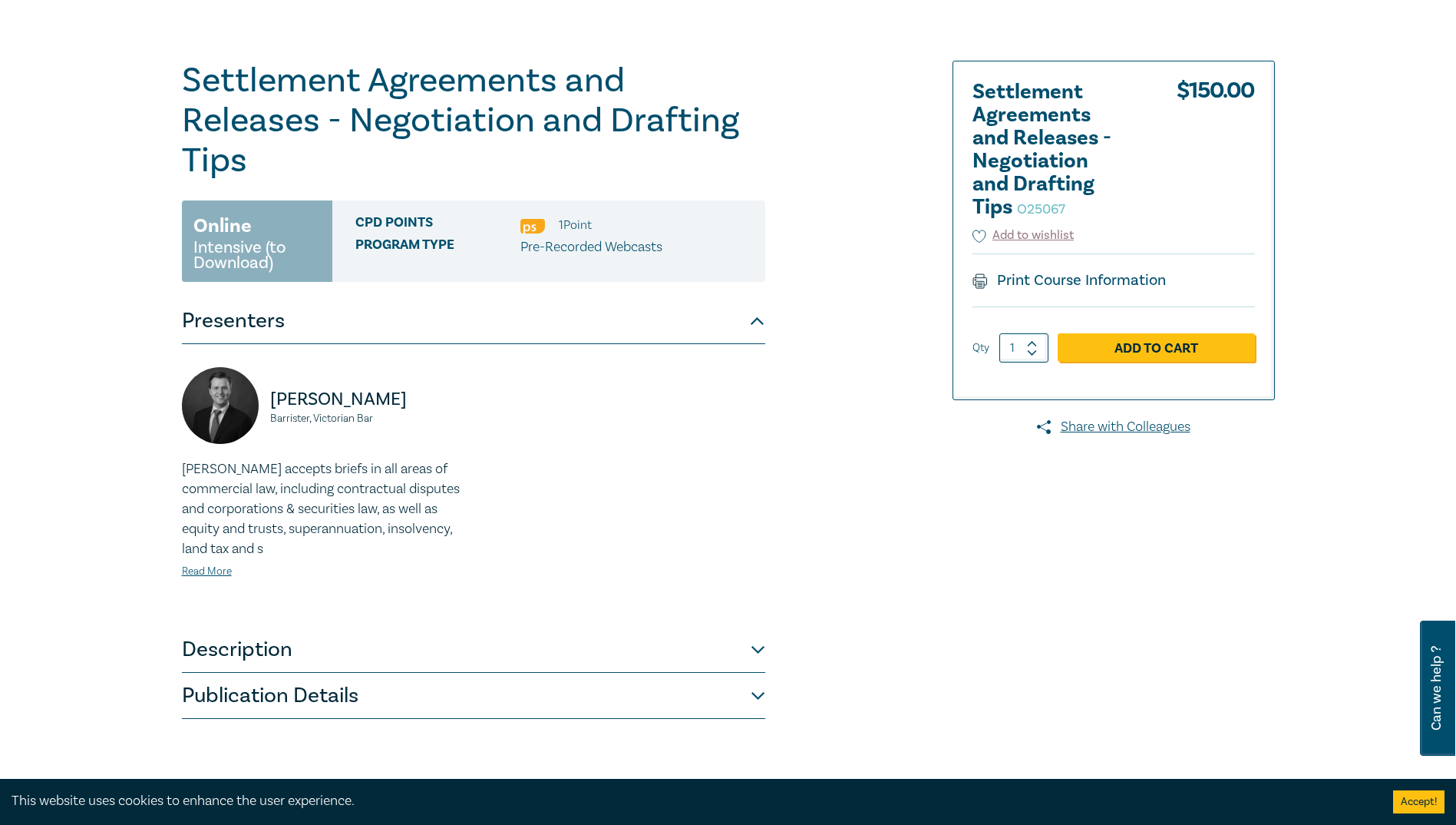
scroll to position [154, 0]
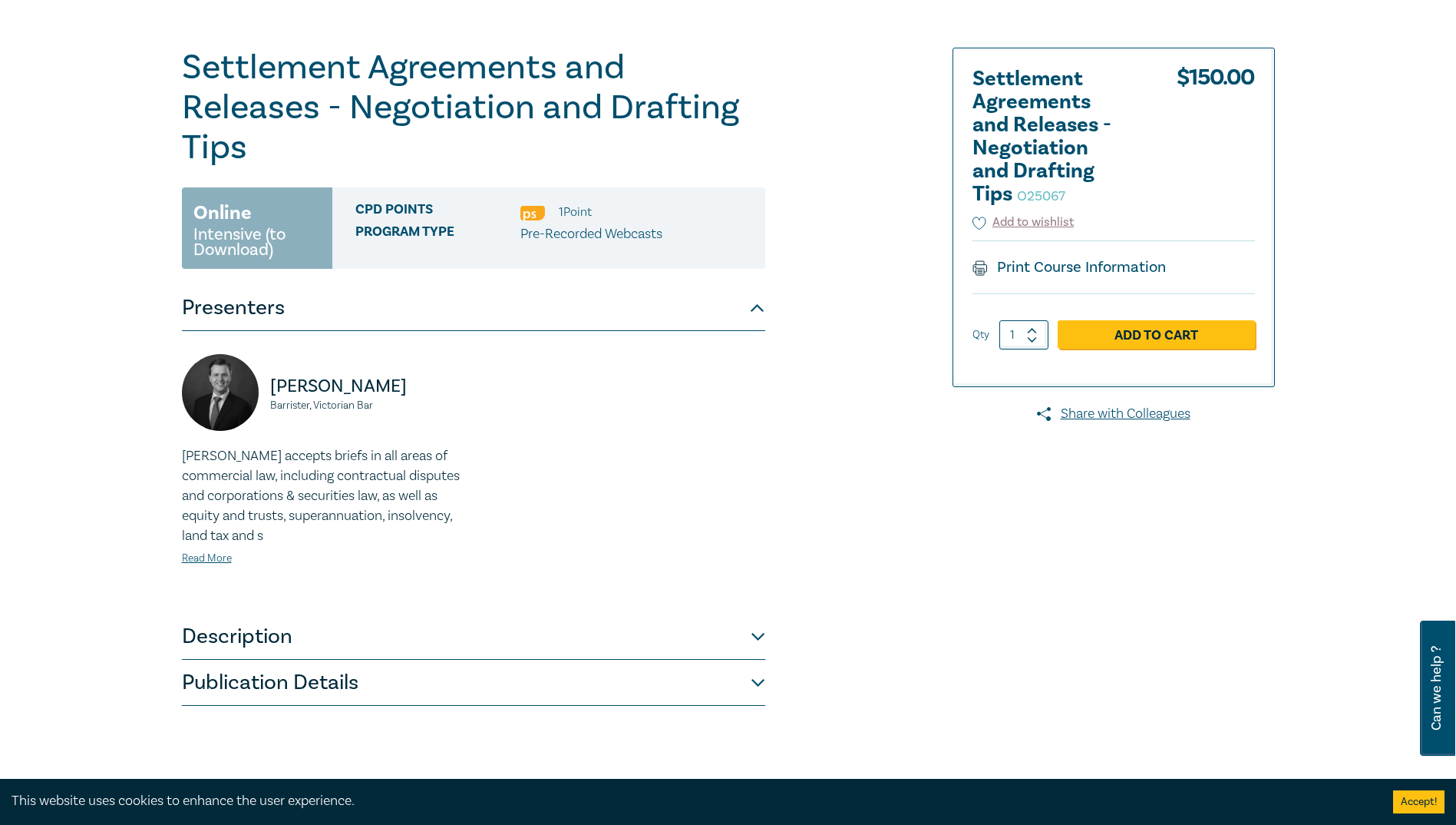
drag, startPoint x: 206, startPoint y: 637, endPoint x: 189, endPoint y: 632, distance: 17.7
click at [206, 637] on button "Description" at bounding box center [473, 636] width 584 height 46
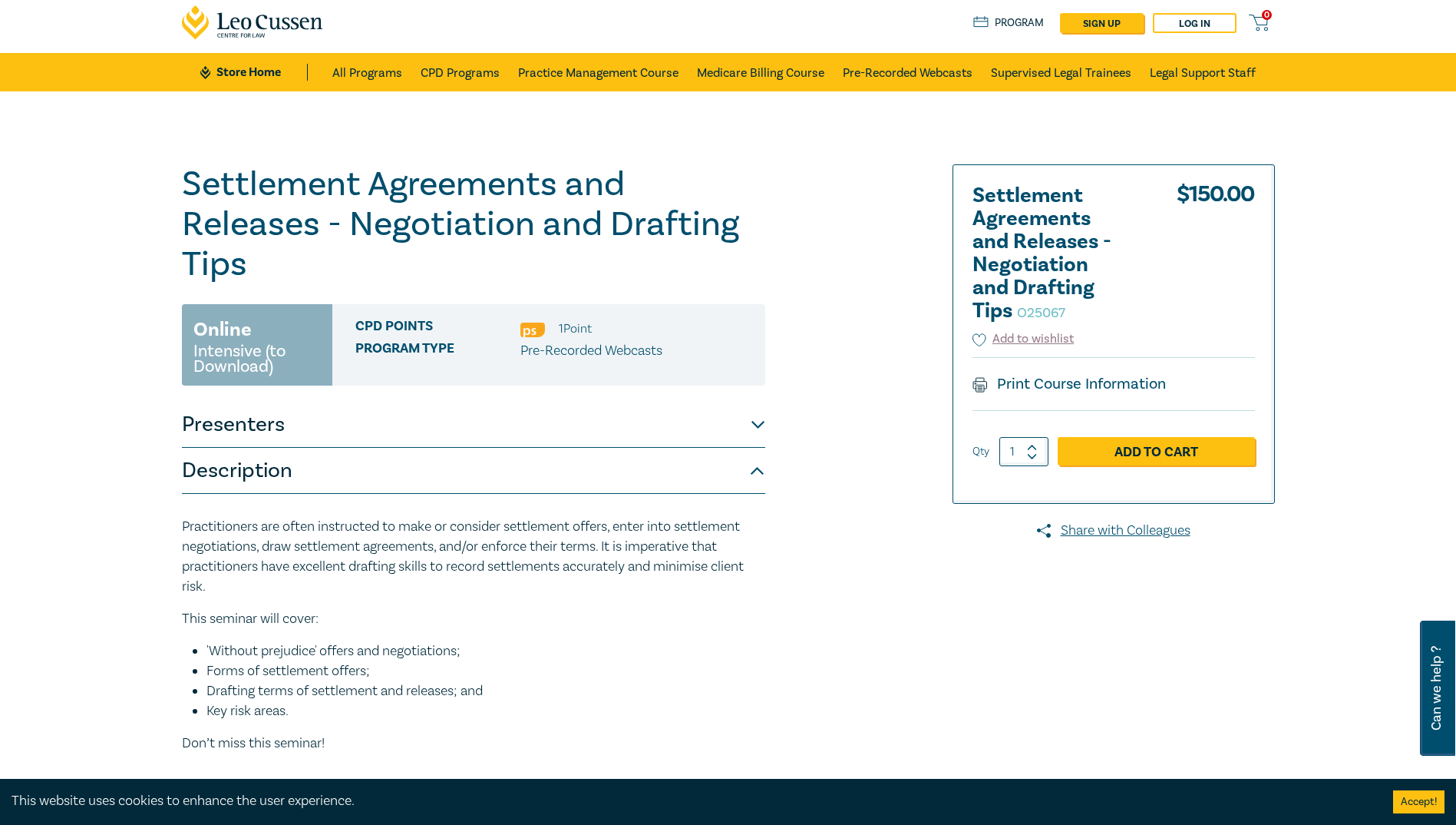
scroll to position [0, 0]
